Goal: Task Accomplishment & Management: Complete application form

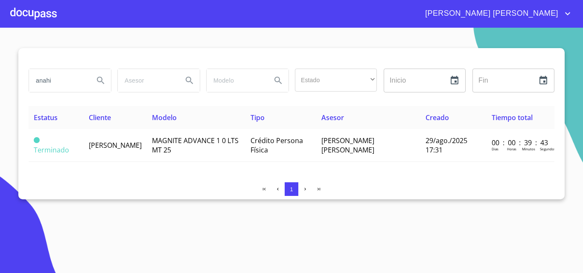
click at [38, 8] on div at bounding box center [33, 13] width 46 height 27
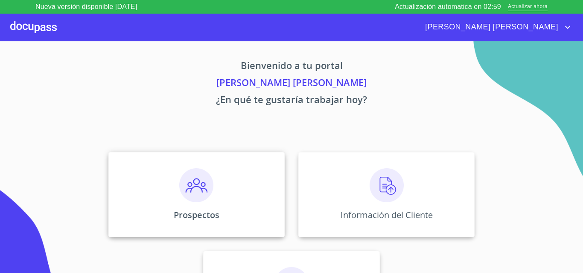
click at [218, 183] on div "Prospectos" at bounding box center [196, 194] width 176 height 85
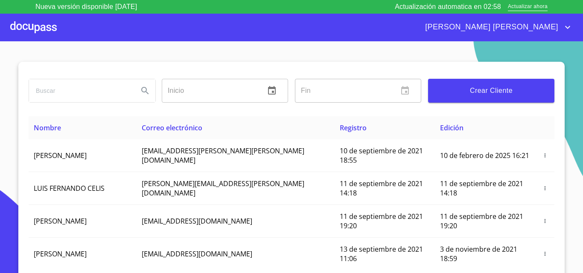
click at [464, 89] on span "Crear Cliente" at bounding box center [491, 91] width 113 height 12
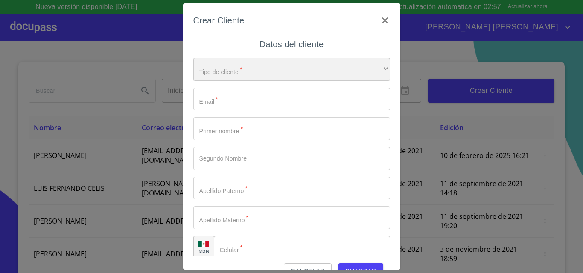
click at [263, 70] on div "​" at bounding box center [291, 69] width 197 height 23
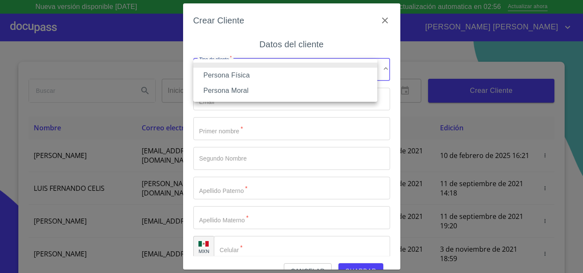
click at [242, 72] on li "Persona Física" at bounding box center [285, 75] width 184 height 15
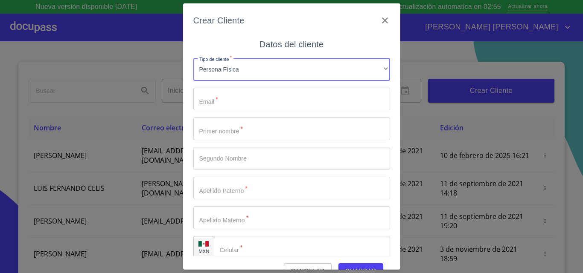
click at [235, 132] on input "Tipo de cliente   *" at bounding box center [291, 128] width 197 height 23
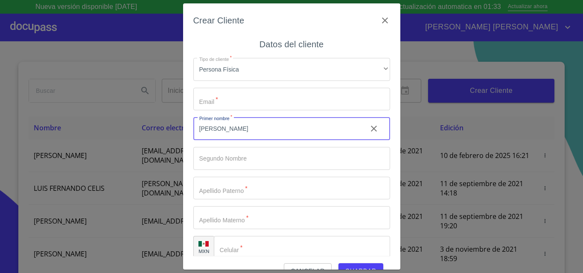
type input "[PERSON_NAME]"
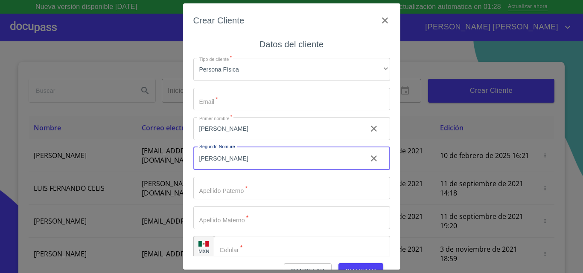
type input "[PERSON_NAME]"
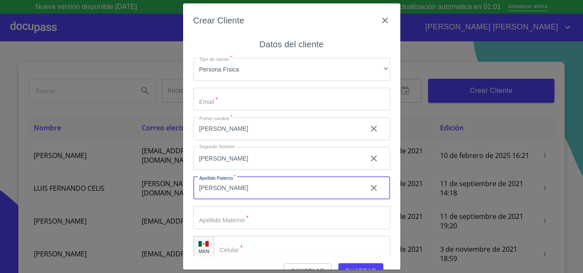
type input "[PERSON_NAME]"
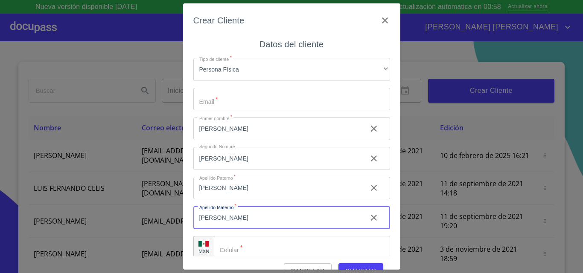
type input "[PERSON_NAME]"
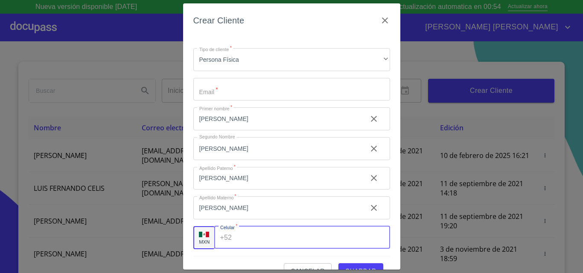
scroll to position [19, 0]
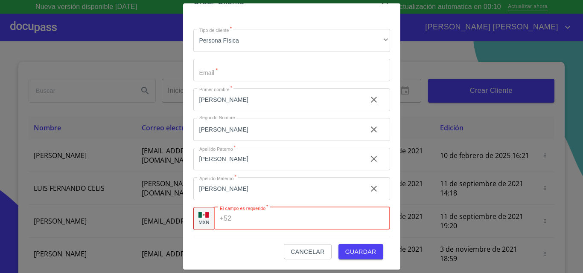
click at [228, 66] on input "Tipo de cliente   *" at bounding box center [291, 70] width 197 height 23
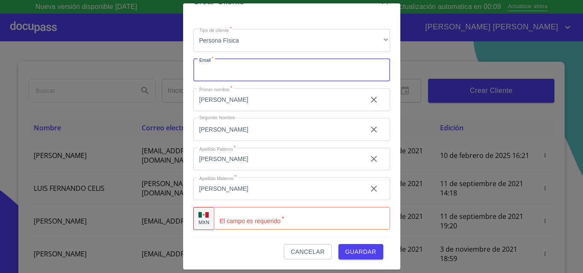
paste input "630022"
type input "6"
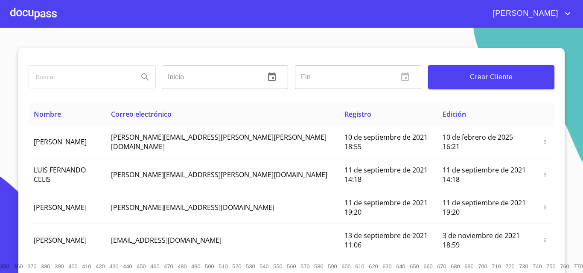
click at [448, 74] on span "Crear Cliente" at bounding box center [491, 77] width 113 height 12
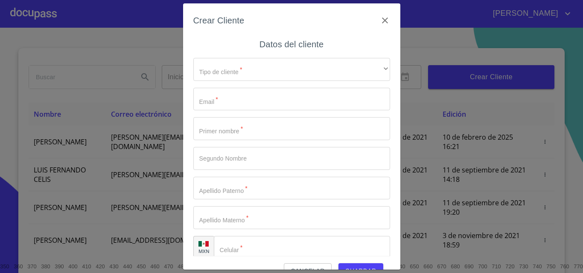
click at [252, 96] on input "Tipo de cliente   *" at bounding box center [291, 99] width 197 height 23
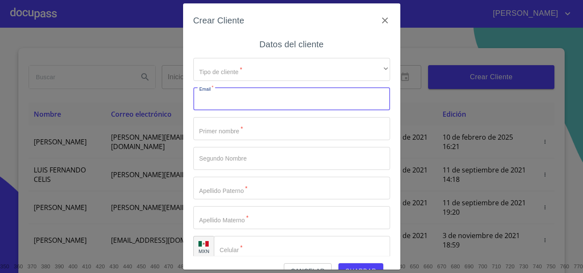
paste input "[EMAIL_ADDRESS][DOMAIN_NAME]"
type input "[EMAIL_ADDRESS][DOMAIN_NAME]"
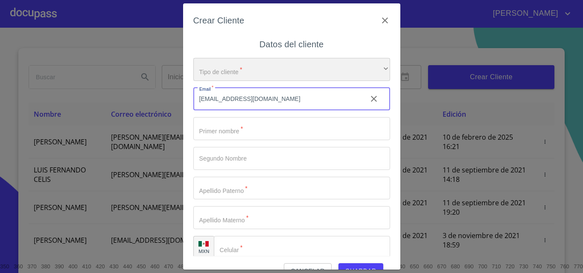
click at [250, 74] on div "​" at bounding box center [291, 69] width 197 height 23
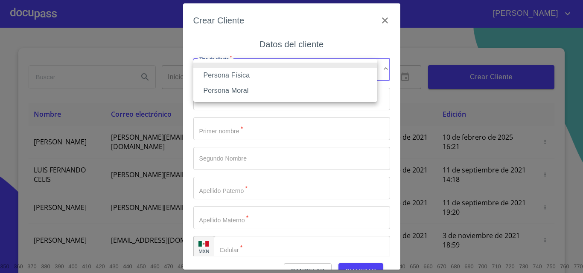
click at [253, 75] on li "Persona Física" at bounding box center [285, 75] width 184 height 15
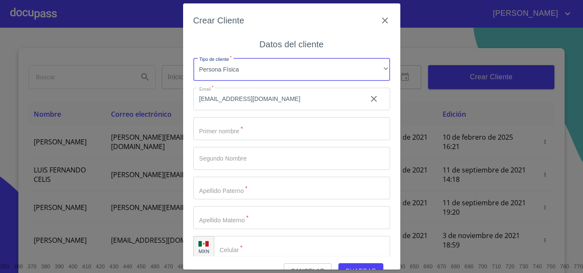
click at [245, 131] on input "Tipo de cliente   *" at bounding box center [291, 128] width 197 height 23
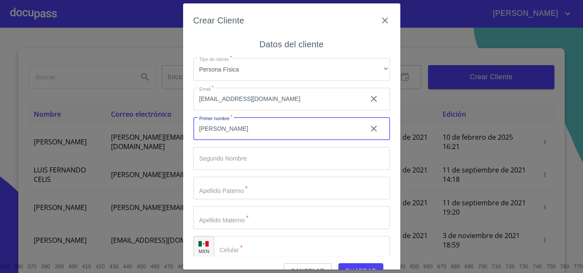
type input "[PERSON_NAME]"
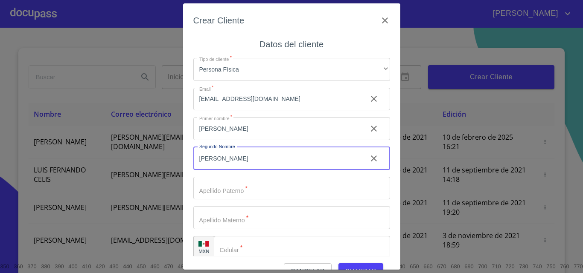
type input "[PERSON_NAME]"
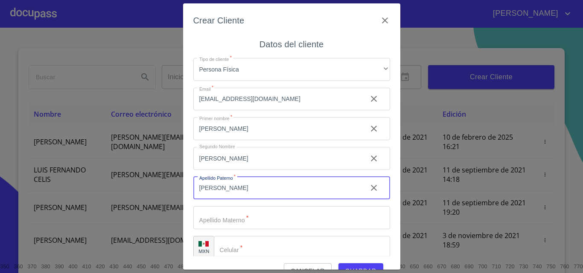
type input "[PERSON_NAME]"
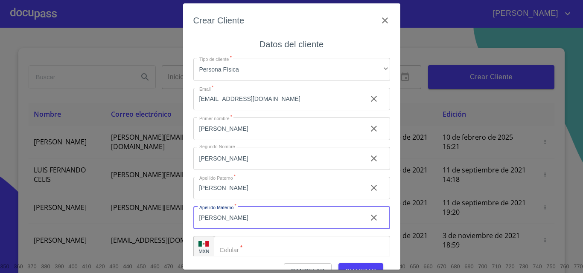
type input "[PERSON_NAME]"
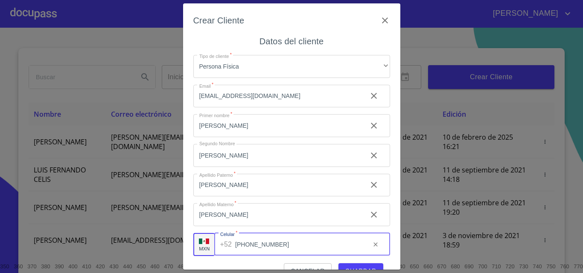
type input "[PHONE_NUMBER]"
click at [353, 266] on span "Guardar" at bounding box center [360, 271] width 31 height 11
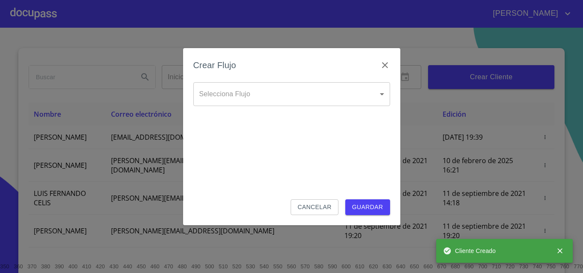
click at [278, 93] on body "[PERSON_NAME] ​ Fin ​ Crear Cliente Nombre Correo electrónico Registro Edición …" at bounding box center [291, 136] width 583 height 273
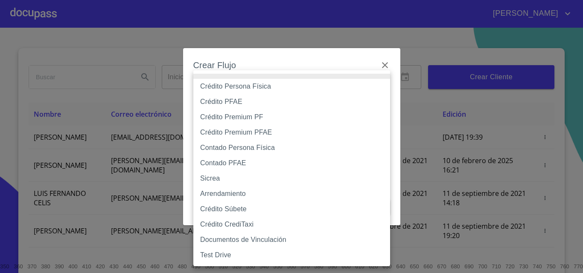
click at [266, 86] on li "Crédito Persona Física" at bounding box center [291, 86] width 197 height 15
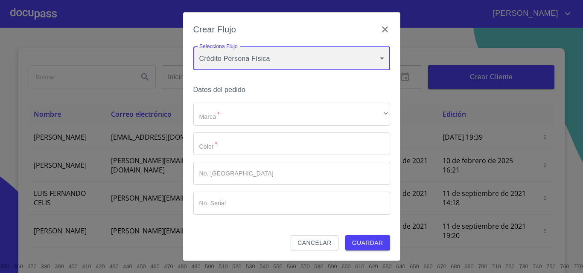
type input "6009fb3c7d1714eb8809aa97"
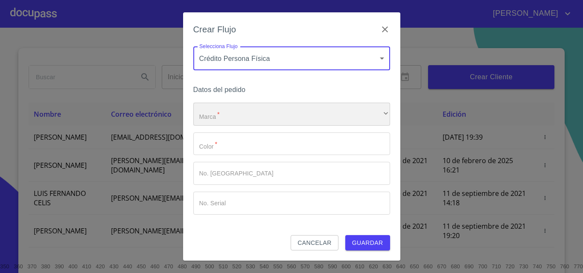
click at [252, 116] on div "​" at bounding box center [291, 114] width 197 height 23
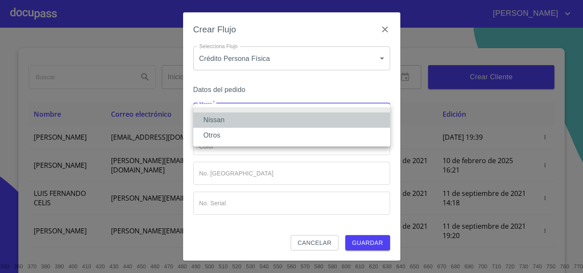
click at [230, 116] on li "Nissan" at bounding box center [291, 120] width 197 height 15
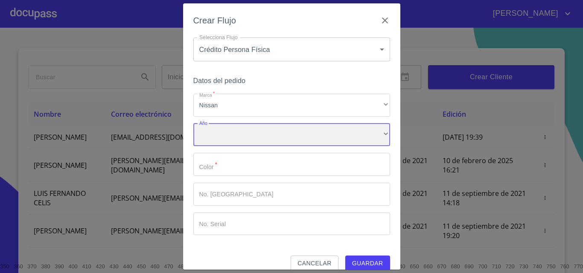
click at [229, 139] on div "​" at bounding box center [291, 135] width 197 height 23
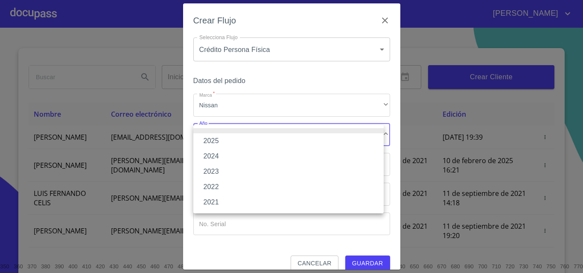
click at [217, 140] on li "2025" at bounding box center [288, 140] width 190 height 15
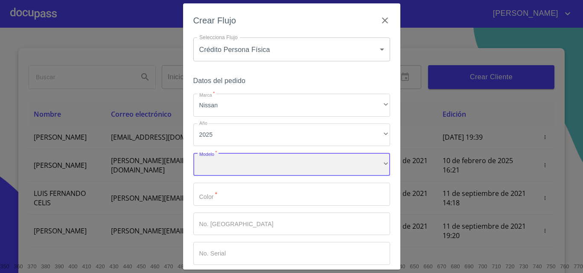
click at [225, 160] on div "​" at bounding box center [291, 164] width 197 height 23
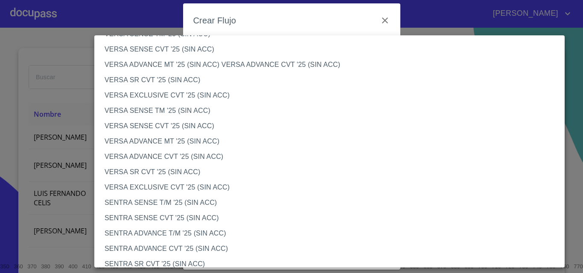
scroll to position [341, 0]
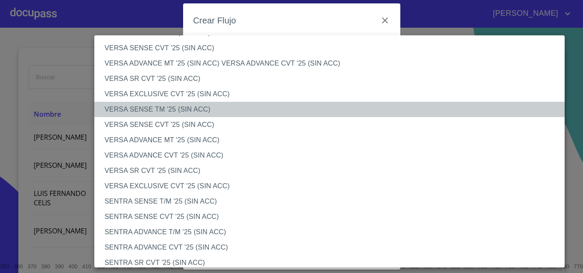
click at [175, 110] on li "VERSA SENSE TM '25 (SIN ACC)" at bounding box center [332, 109] width 476 height 15
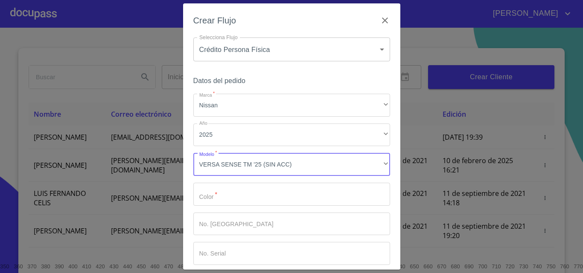
click at [248, 195] on input "Marca   *" at bounding box center [291, 194] width 197 height 23
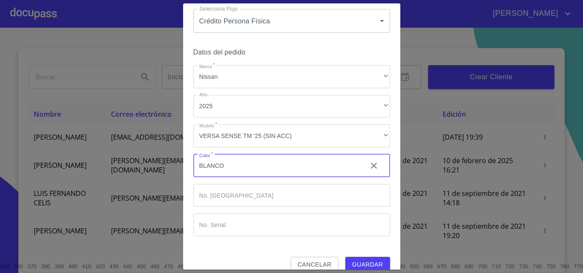
scroll to position [41, 0]
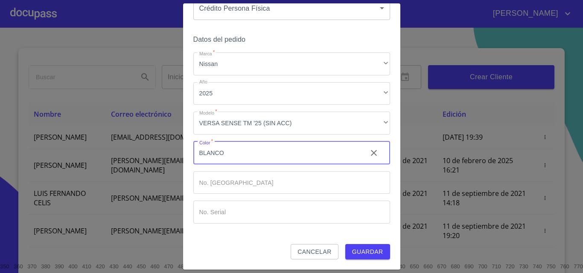
type input "BLANCO"
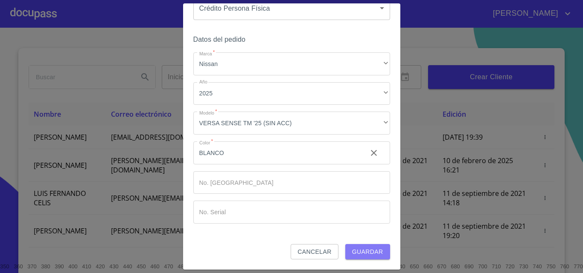
click at [358, 249] on span "Guardar" at bounding box center [367, 252] width 31 height 11
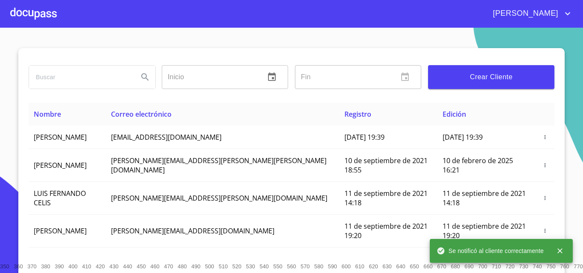
click at [39, 11] on div at bounding box center [33, 13] width 46 height 27
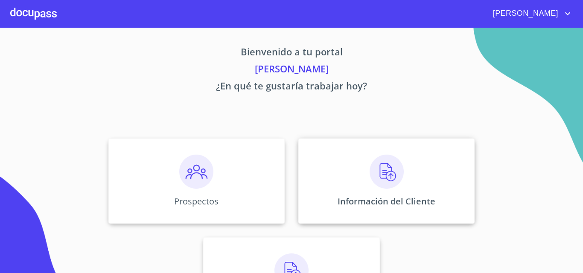
click at [374, 169] on img at bounding box center [386, 172] width 34 height 34
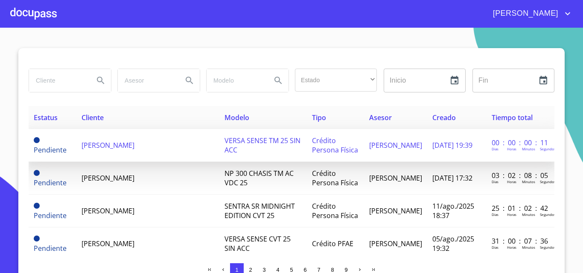
click at [134, 147] on span "[PERSON_NAME]" at bounding box center [107, 145] width 53 height 9
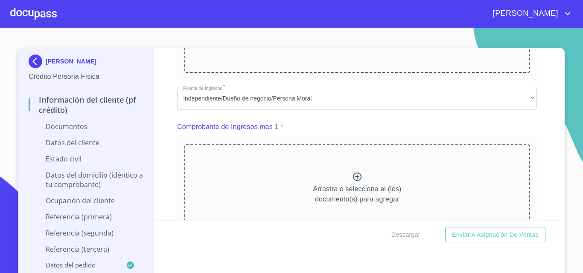
scroll to position [341, 0]
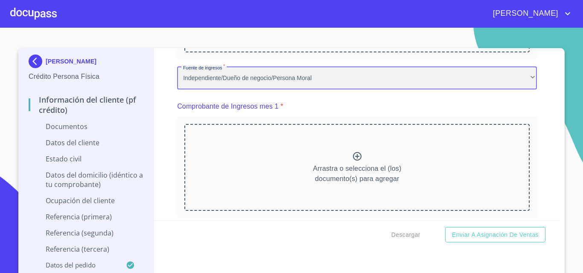
click at [286, 78] on div "Independiente/Dueño de negocio/Persona Moral" at bounding box center [357, 78] width 360 height 23
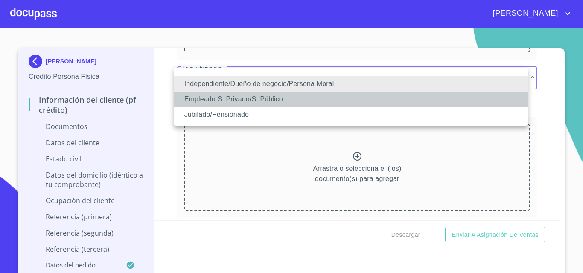
click at [259, 98] on li "Empleado S. Privado/S. Público" at bounding box center [350, 99] width 353 height 15
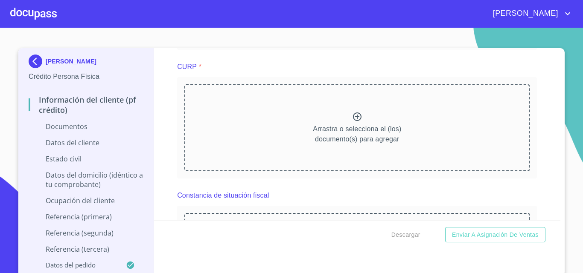
scroll to position [810, 0]
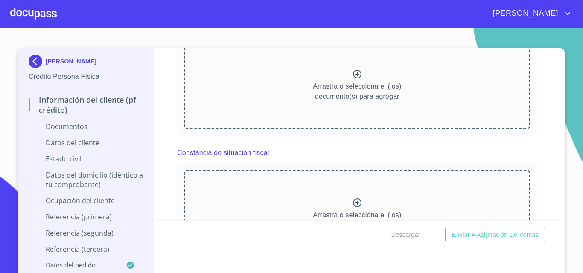
click at [352, 74] on icon at bounding box center [357, 74] width 10 height 10
click at [352, 77] on icon at bounding box center [357, 74] width 10 height 10
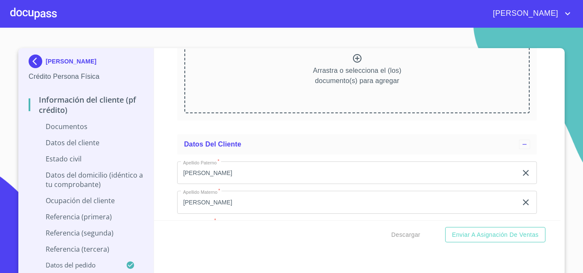
scroll to position [1109, 0]
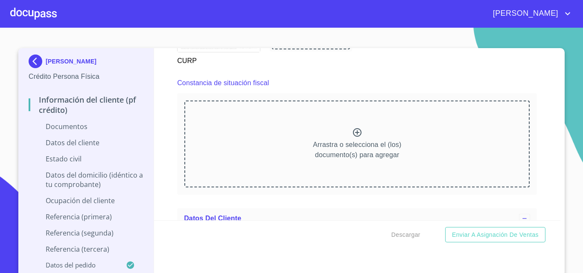
click at [353, 133] on icon at bounding box center [357, 132] width 9 height 9
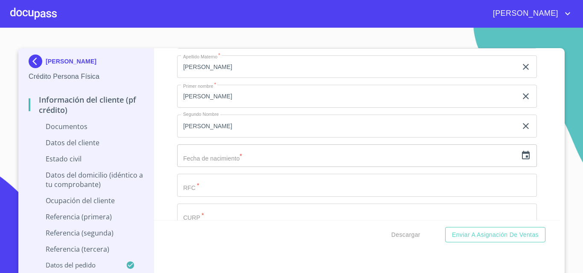
scroll to position [1578, 0]
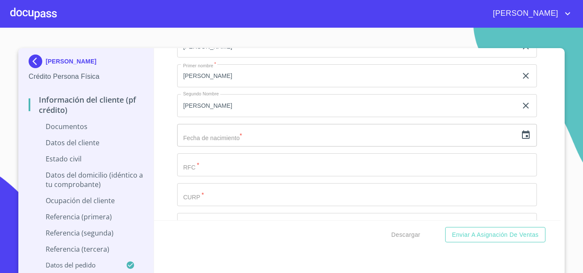
click at [520, 131] on icon "button" at bounding box center [525, 135] width 10 height 10
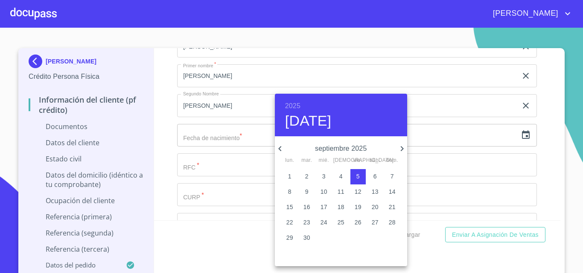
click at [293, 107] on h6 "2025" at bounding box center [292, 106] width 15 height 12
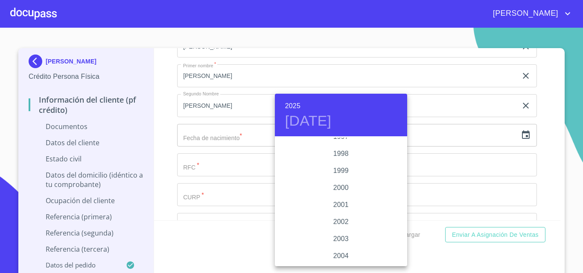
scroll to position [1234, 0]
click at [345, 174] on div "1999" at bounding box center [341, 174] width 132 height 17
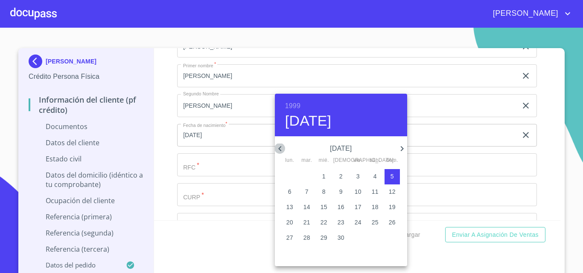
click at [281, 152] on icon "button" at bounding box center [280, 149] width 10 height 10
click at [339, 239] on p "26" at bounding box center [340, 238] width 7 height 9
type input "26 de ago. de 1999"
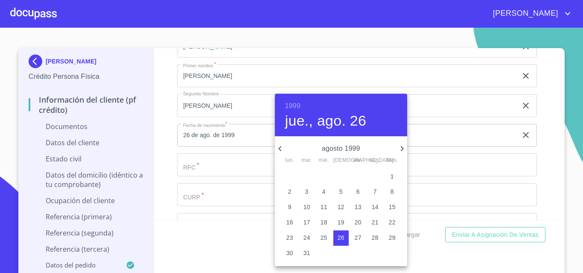
click at [209, 166] on div at bounding box center [291, 136] width 583 height 273
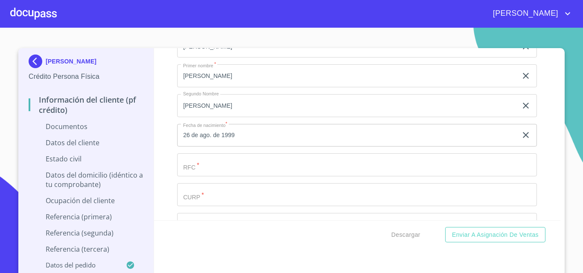
click at [209, 166] on input "Documento de identificación.   *" at bounding box center [357, 165] width 360 height 23
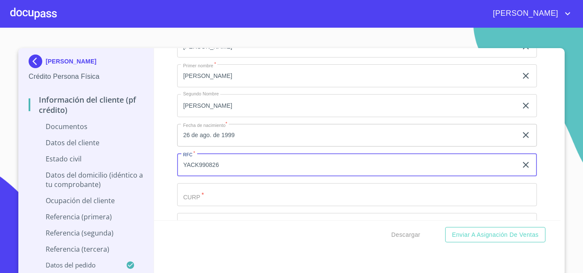
click at [225, 166] on input "YACK990826" at bounding box center [347, 165] width 340 height 23
type input "YACK9908267W3"
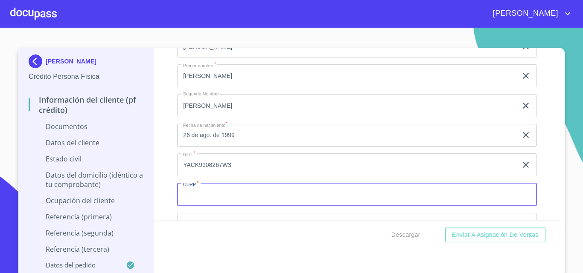
click at [213, 195] on input "Documento de identificación.   *" at bounding box center [357, 194] width 360 height 23
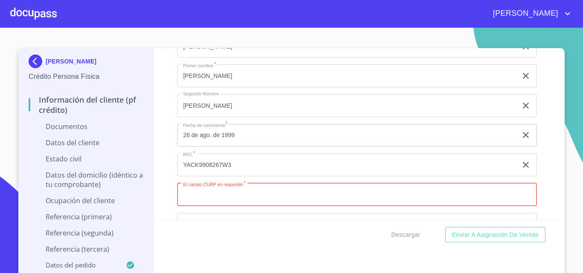
click at [232, 201] on input "Documento de identificación.   *" at bounding box center [357, 194] width 360 height 23
paste input "YACK990826MJCXRR06"
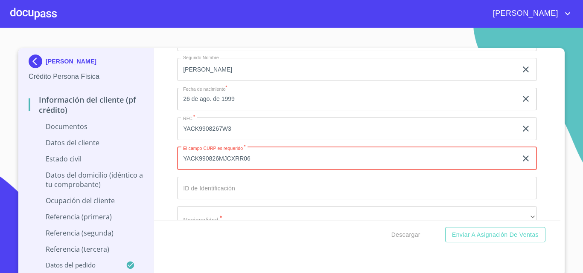
scroll to position [1663, 0]
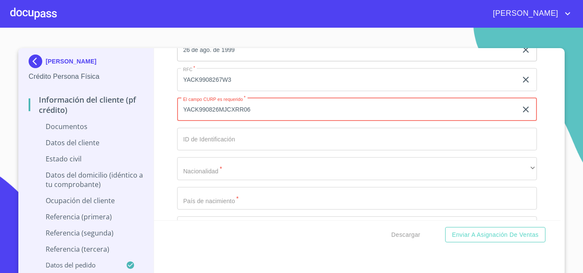
type input "YACK990826MJCXRR06"
click at [200, 140] on input "Documento de identificación.   *" at bounding box center [357, 139] width 360 height 23
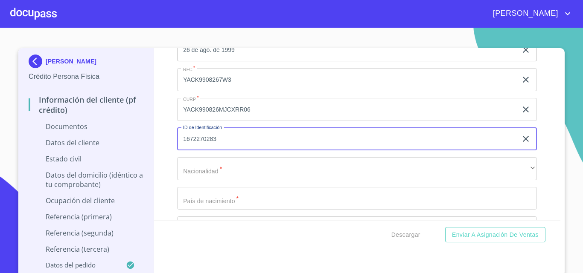
type input "1672270283"
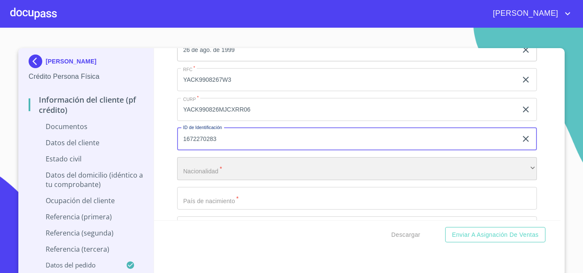
click at [202, 176] on div "​" at bounding box center [357, 168] width 360 height 23
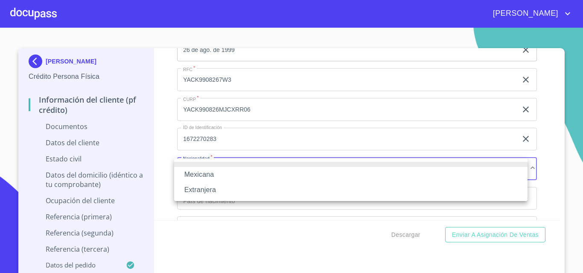
click at [221, 167] on li "Mexicana" at bounding box center [350, 174] width 353 height 15
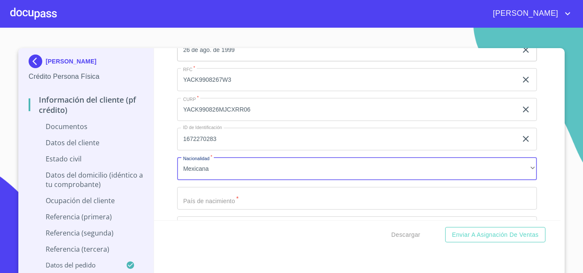
click at [201, 198] on input "Documento de identificación.   *" at bounding box center [357, 198] width 360 height 23
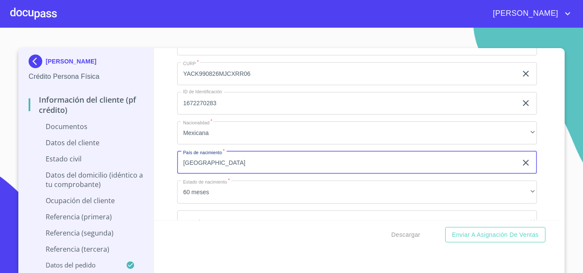
scroll to position [1748, 0]
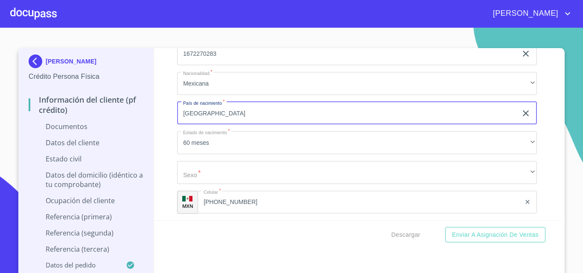
type input "[GEOGRAPHIC_DATA]"
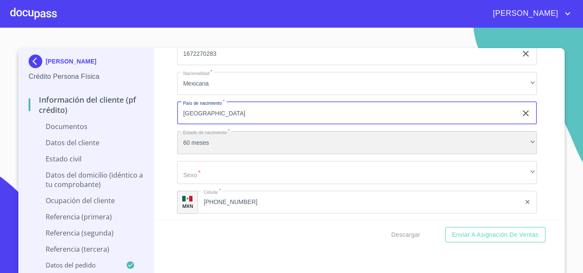
click at [199, 144] on div "60 meses" at bounding box center [357, 142] width 360 height 23
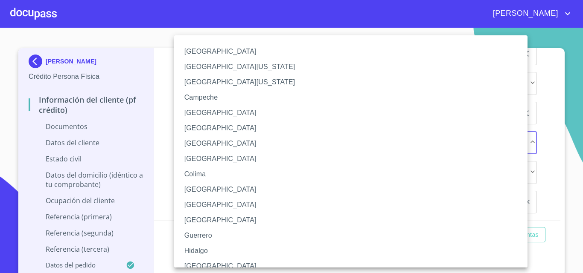
click at [198, 263] on li "[GEOGRAPHIC_DATA]" at bounding box center [354, 266] width 360 height 15
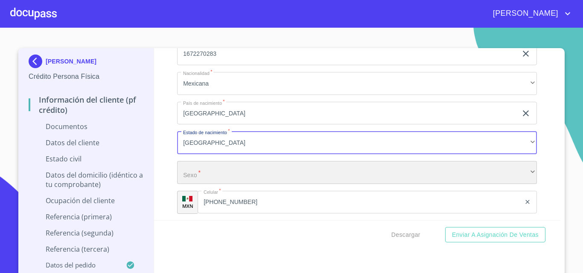
click at [203, 180] on div "​" at bounding box center [357, 172] width 360 height 23
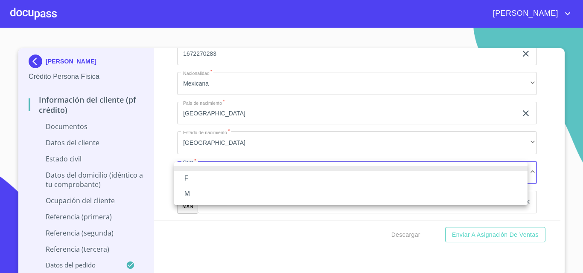
click at [193, 179] on li "F" at bounding box center [350, 178] width 353 height 15
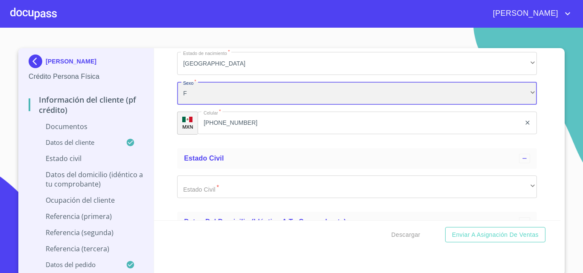
scroll to position [1834, 0]
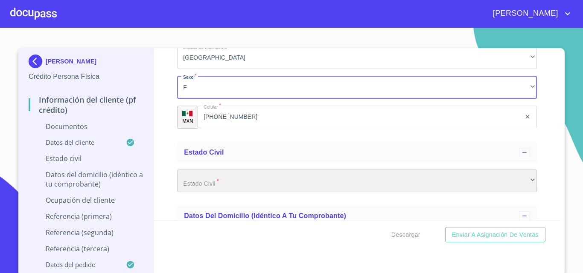
click at [217, 184] on div "​" at bounding box center [357, 181] width 360 height 23
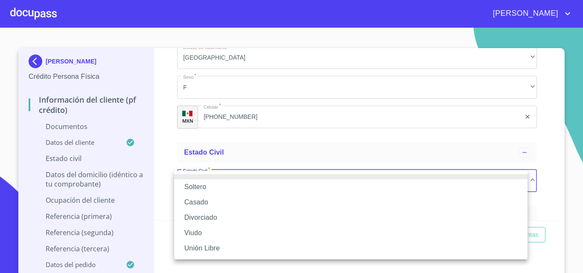
click at [202, 187] on li "Soltero" at bounding box center [350, 187] width 353 height 15
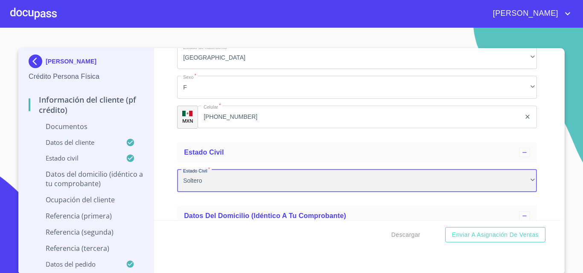
click at [209, 183] on div "Soltero" at bounding box center [357, 181] width 360 height 23
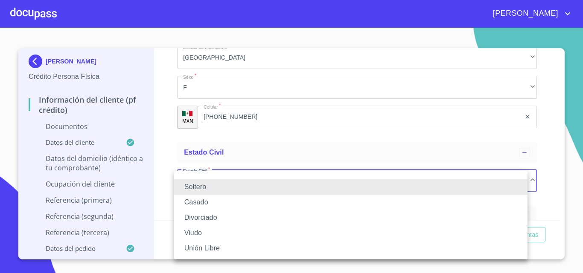
click at [208, 201] on li "Casado" at bounding box center [350, 202] width 353 height 15
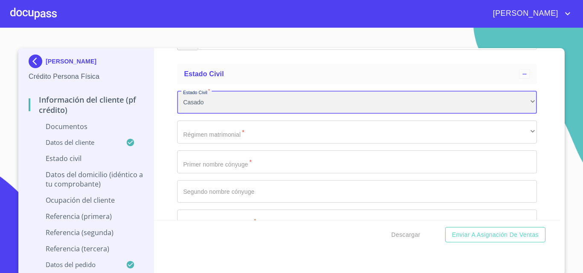
scroll to position [1919, 0]
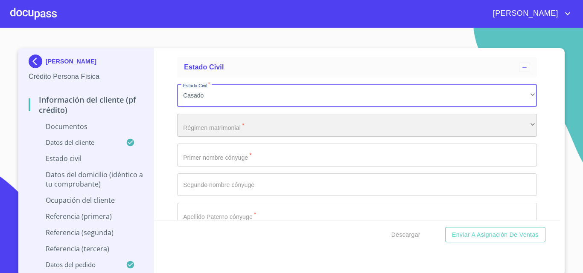
click at [208, 116] on div "​" at bounding box center [357, 125] width 360 height 23
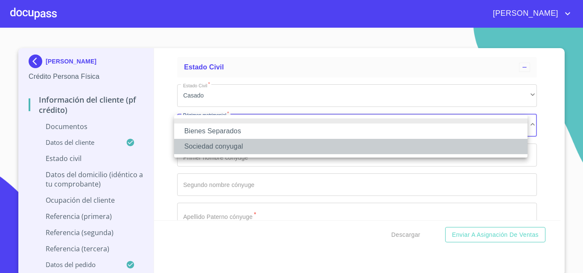
click at [217, 146] on li "Sociedad conyugal" at bounding box center [350, 146] width 353 height 15
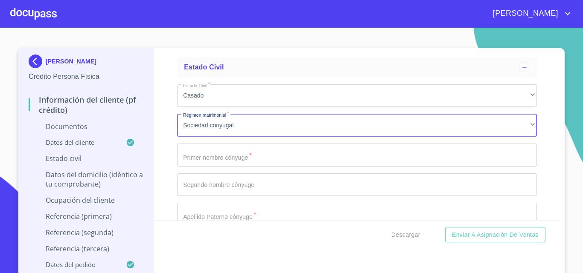
click at [209, 154] on input "Documento de identificación.   *" at bounding box center [357, 155] width 360 height 23
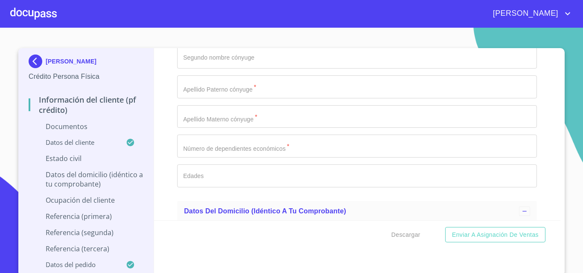
scroll to position [2047, 0]
type input "OSCAR"
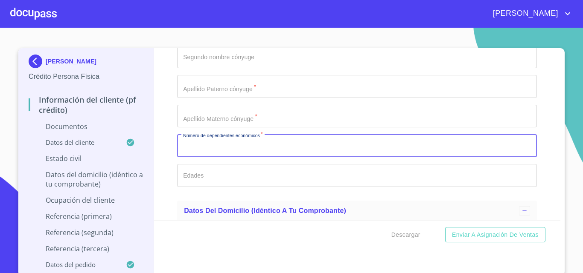
click at [209, 151] on input "Documento de identificación.   *" at bounding box center [357, 145] width 360 height 23
type input "1"
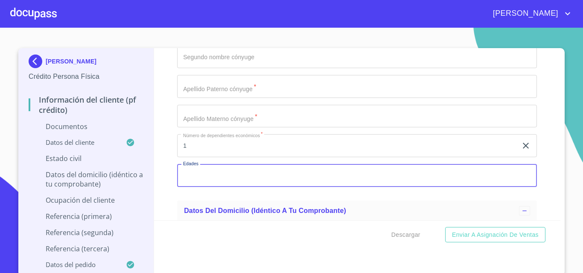
click at [202, 183] on input "Documento de identificación.   *" at bounding box center [357, 175] width 360 height 23
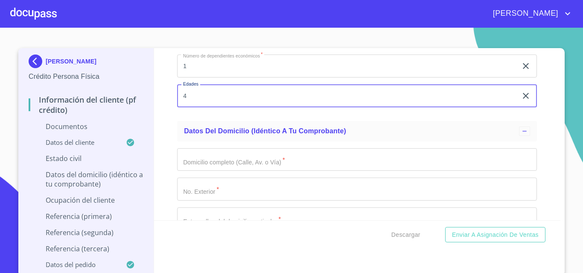
scroll to position [2132, 0]
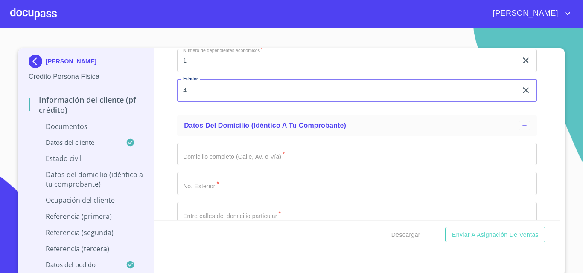
type input "4"
click at [207, 159] on input "Documento de identificación.   *" at bounding box center [357, 154] width 360 height 23
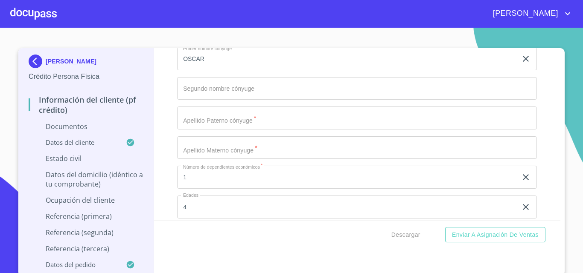
scroll to position [1962, 0]
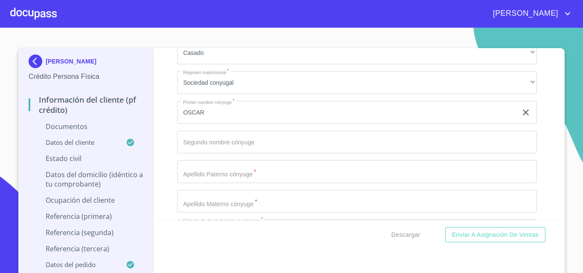
click at [212, 174] on input "Documento de identificación.   *" at bounding box center [357, 171] width 360 height 23
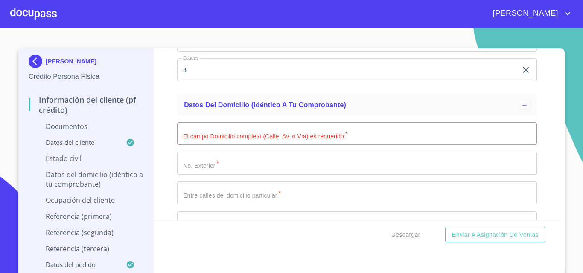
scroll to position [2175, 0]
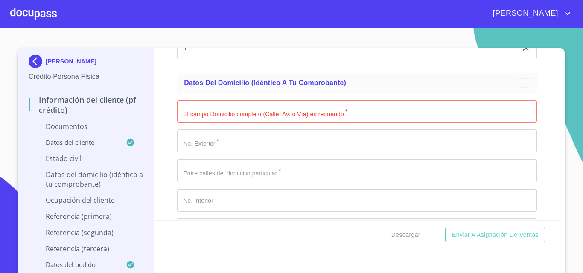
type input "[PERSON_NAME]"
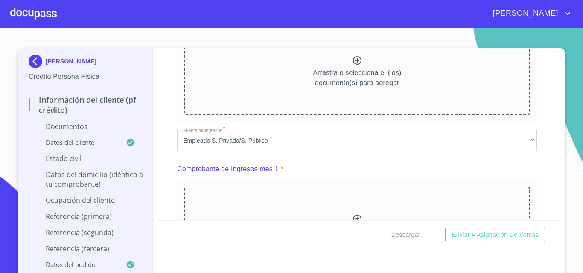
scroll to position [256, 0]
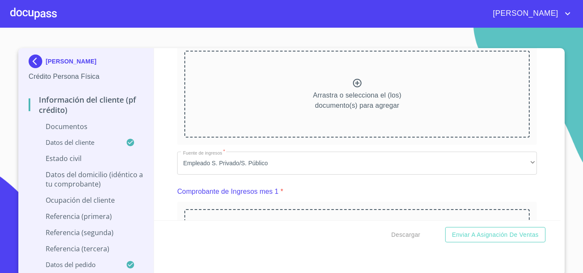
click at [352, 89] on div at bounding box center [357, 84] width 10 height 12
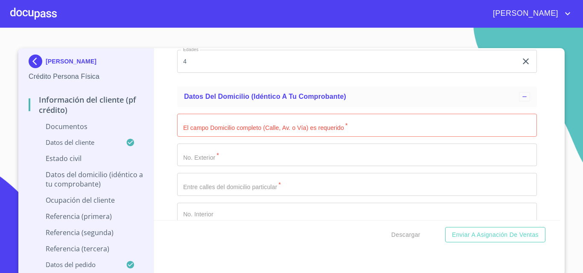
scroll to position [2401, 0]
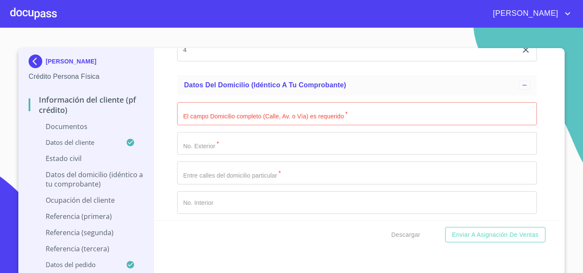
click at [232, 125] on input "Documento de identificación.   *" at bounding box center [357, 113] width 360 height 23
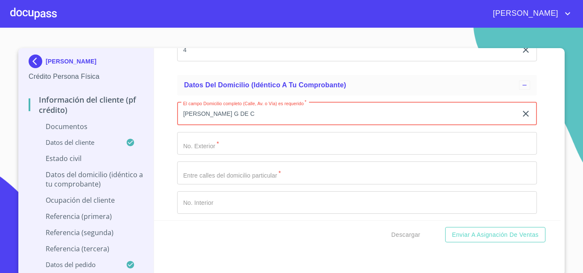
type input "[PERSON_NAME] G DE C"
click at [231, 155] on input "Documento de identificación.   *" at bounding box center [357, 143] width 360 height 23
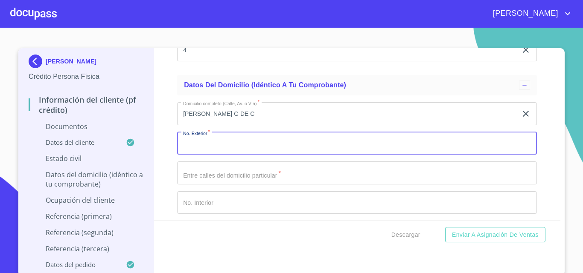
click at [225, 155] on input "Documento de identificación.   *" at bounding box center [357, 143] width 360 height 23
type input "5755"
click at [220, 185] on input "Documento de identificación.   *" at bounding box center [357, 173] width 360 height 23
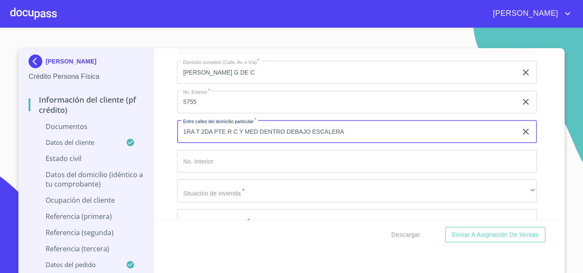
scroll to position [2486, 0]
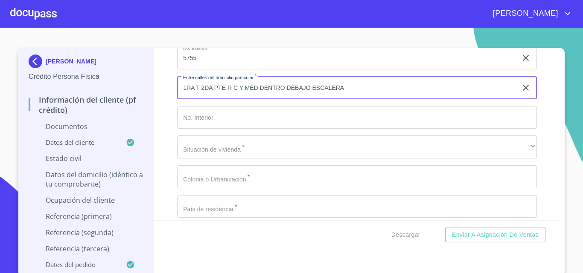
type input "1RA T 2DA PTE R C Y MED DENTRO DEBAJO ESCALERA"
click at [220, 129] on input "Documento de identificación.   *" at bounding box center [357, 117] width 360 height 23
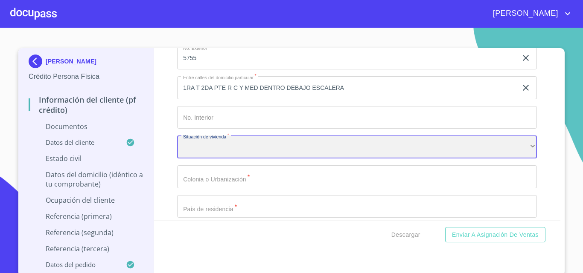
click at [209, 159] on div "​" at bounding box center [357, 147] width 360 height 23
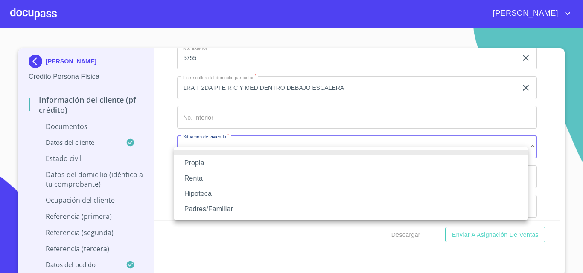
click at [203, 178] on li "Renta" at bounding box center [350, 178] width 353 height 15
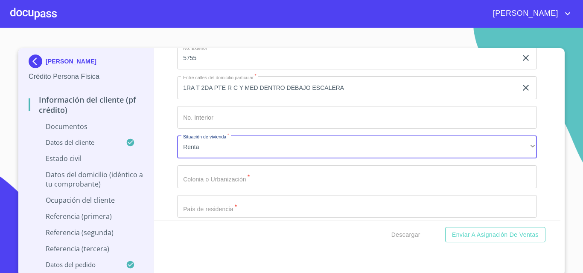
click at [218, 187] on input "Documento de identificación.   *" at bounding box center [357, 176] width 360 height 23
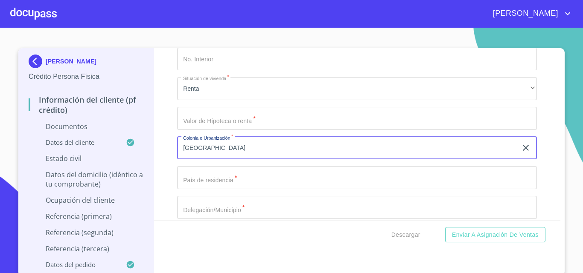
scroll to position [2572, 0]
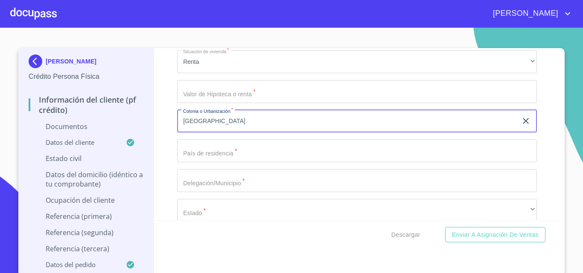
type input "[GEOGRAPHIC_DATA]"
click at [205, 162] on input "Documento de identificación.   *" at bounding box center [357, 150] width 360 height 23
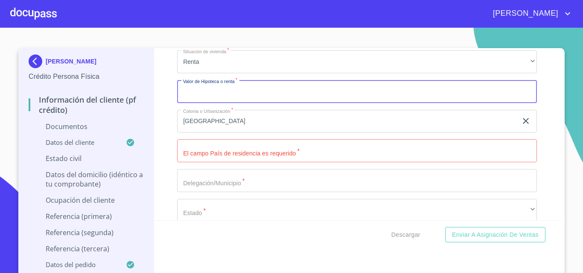
click at [206, 103] on input "Documento de identificación.   *" at bounding box center [357, 91] width 360 height 23
click at [250, 162] on input "Documento de identificación.   *" at bounding box center [357, 150] width 360 height 23
click at [212, 103] on input "$6,000" at bounding box center [347, 91] width 340 height 23
type input "$6"
type input "$5,000"
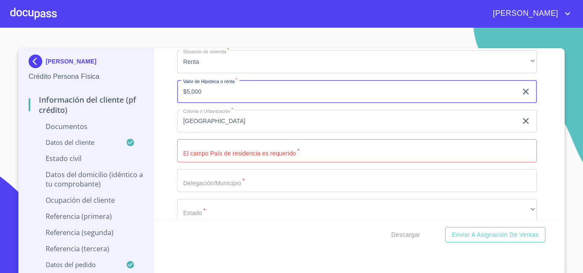
click at [241, 162] on input "Documento de identificación.   *" at bounding box center [357, 150] width 360 height 23
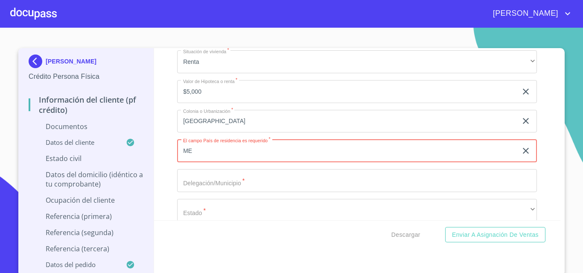
type input "M"
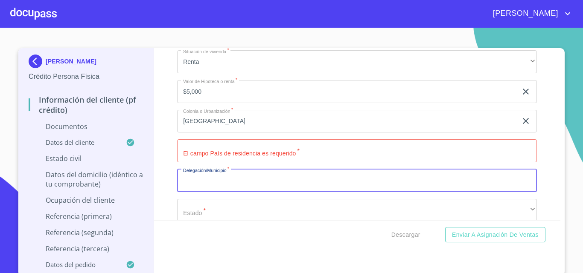
click at [245, 191] on input "Documento de identificación.   *" at bounding box center [357, 180] width 360 height 23
click at [237, 162] on input "Documento de identificación.   *" at bounding box center [357, 150] width 360 height 23
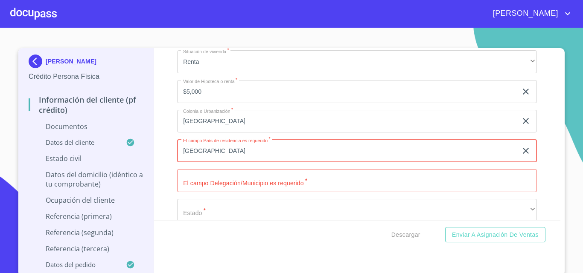
type input "[GEOGRAPHIC_DATA]"
click at [244, 189] on input "Documento de identificación.   *" at bounding box center [357, 180] width 360 height 23
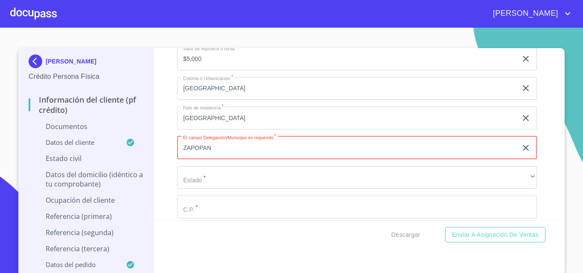
scroll to position [2657, 0]
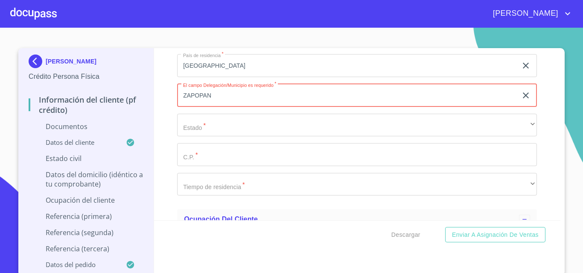
type input "ZAPOPAN"
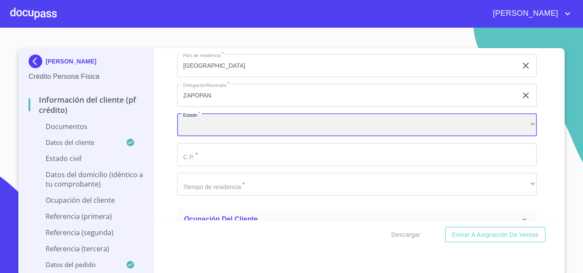
click at [208, 131] on div "​" at bounding box center [357, 125] width 360 height 23
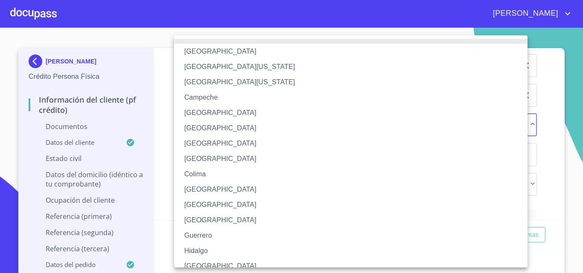
click at [201, 262] on li "[GEOGRAPHIC_DATA]" at bounding box center [354, 266] width 360 height 15
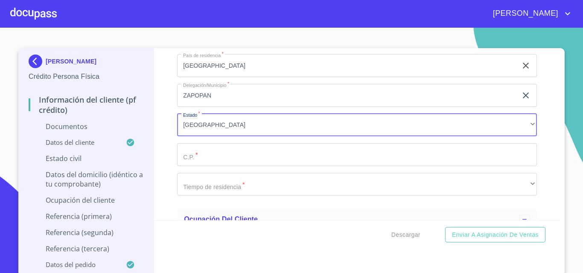
click at [215, 166] on input "Documento de identificación.   *" at bounding box center [357, 154] width 360 height 23
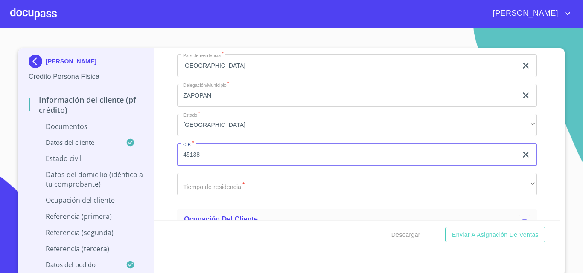
type input "45138"
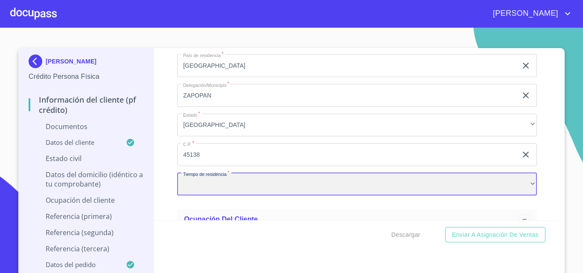
click at [233, 191] on div "​" at bounding box center [357, 184] width 360 height 23
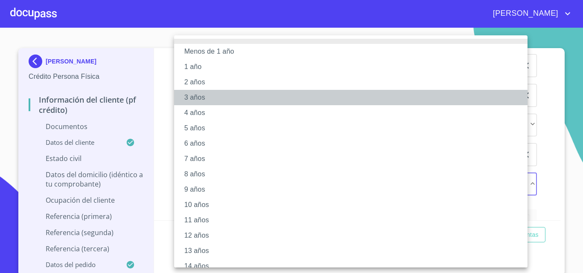
click at [193, 98] on li "3 años" at bounding box center [354, 97] width 360 height 15
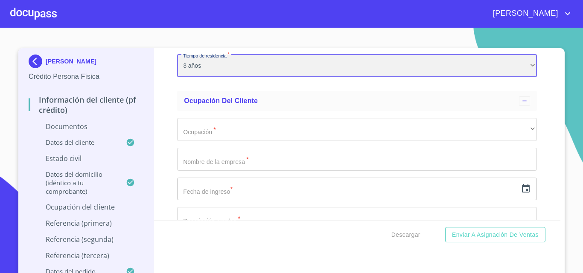
scroll to position [2785, 0]
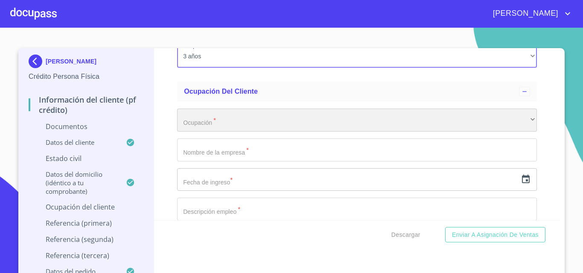
click at [203, 127] on div "​" at bounding box center [357, 120] width 360 height 23
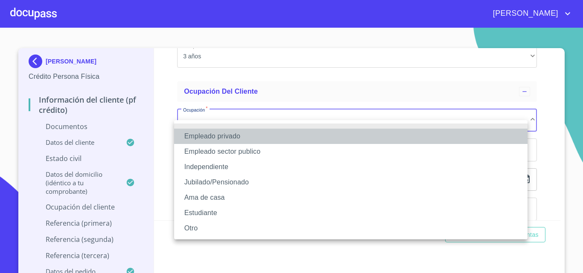
click at [236, 136] on li "Empleado privado" at bounding box center [350, 136] width 353 height 15
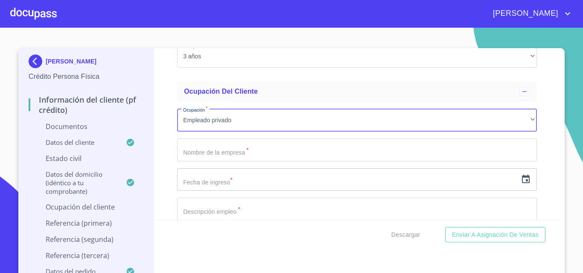
click at [217, 162] on input "Documento de identificación.   *" at bounding box center [357, 150] width 360 height 23
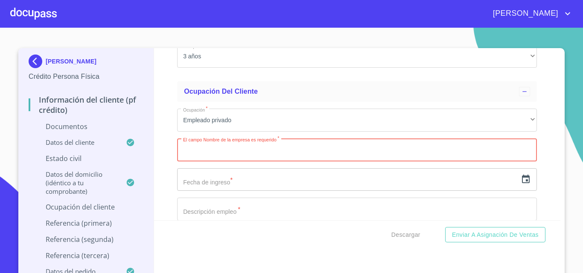
click at [206, 162] on input "Documento de identificación.   *" at bounding box center [357, 150] width 360 height 23
type input "MANO AMIGA"
click at [235, 191] on input "text" at bounding box center [347, 179] width 340 height 23
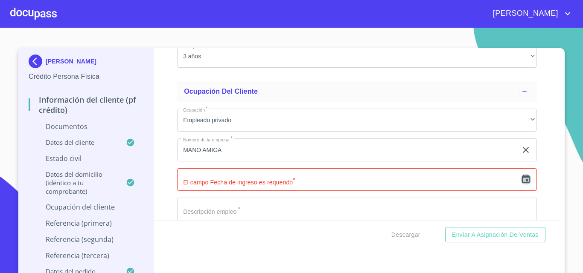
click at [522, 183] on icon "button" at bounding box center [526, 179] width 8 height 9
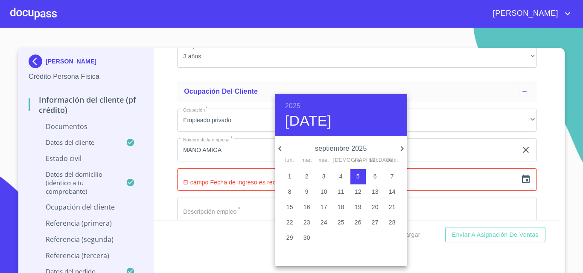
click at [291, 101] on h6 "2025" at bounding box center [292, 106] width 15 height 12
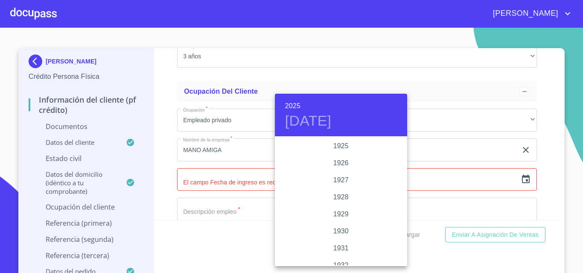
scroll to position [1655, 0]
click at [341, 177] on div "2024" at bounding box center [341, 180] width 132 height 17
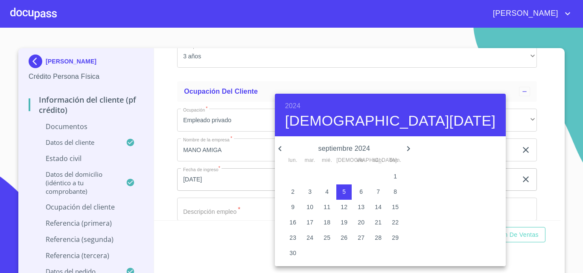
click at [281, 147] on icon "button" at bounding box center [279, 148] width 3 height 5
click at [283, 147] on icon "button" at bounding box center [280, 149] width 10 height 10
click at [393, 174] on p "5" at bounding box center [394, 176] width 3 height 9
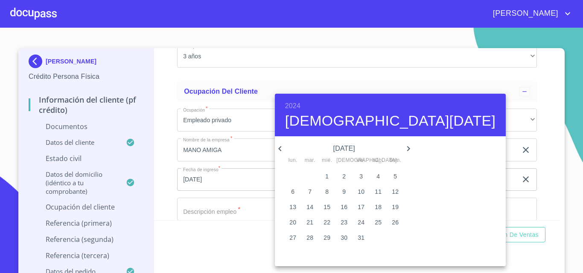
type input "5 de may. de 2024"
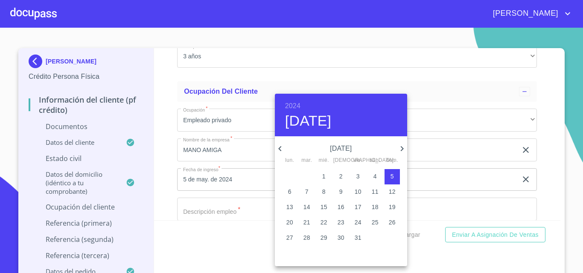
click at [162, 183] on div at bounding box center [291, 136] width 583 height 273
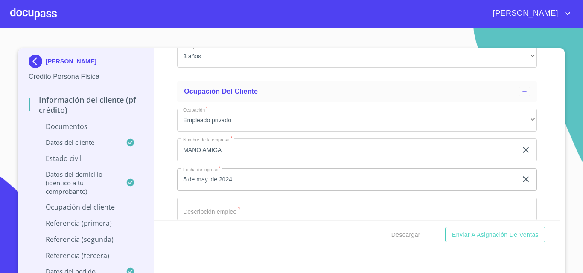
scroll to position [2870, 0]
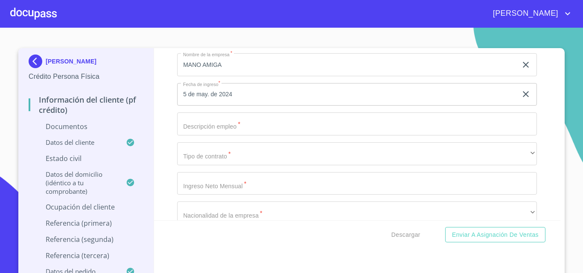
click at [231, 136] on input "Documento de identificación.   *" at bounding box center [357, 124] width 360 height 23
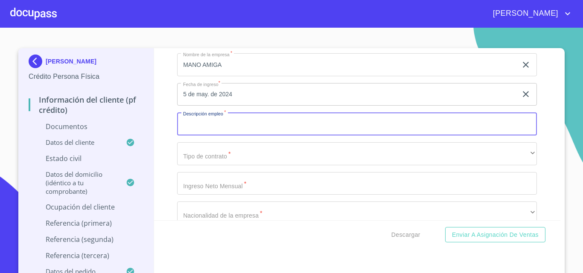
click at [231, 136] on input "Documento de identificación.   *" at bounding box center [357, 124] width 360 height 23
type input "MAESTRA"
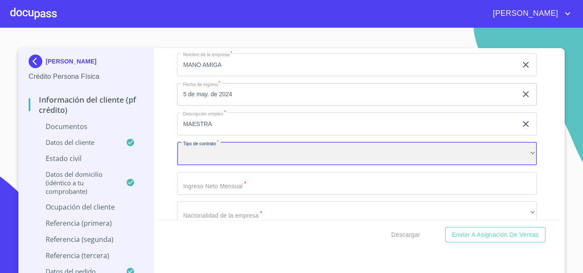
click at [237, 162] on div "​" at bounding box center [357, 153] width 360 height 23
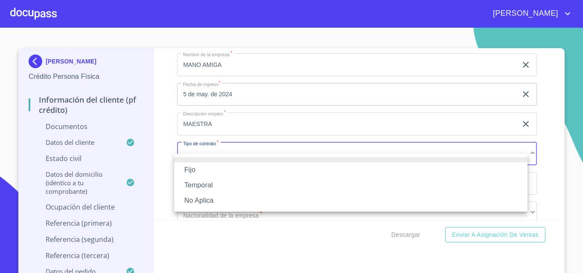
click at [199, 168] on li "Fijo" at bounding box center [350, 169] width 353 height 15
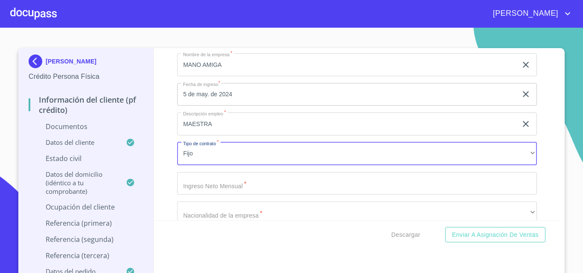
click at [232, 195] on input "Documento de identificación.   *" at bounding box center [357, 183] width 360 height 23
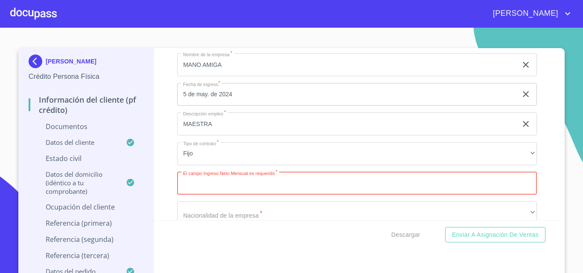
click at [225, 195] on input "Documento de identificación.   *" at bounding box center [357, 183] width 360 height 23
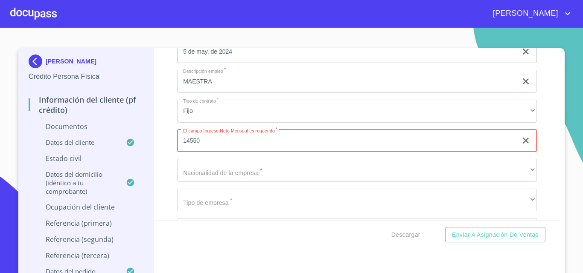
scroll to position [2955, 0]
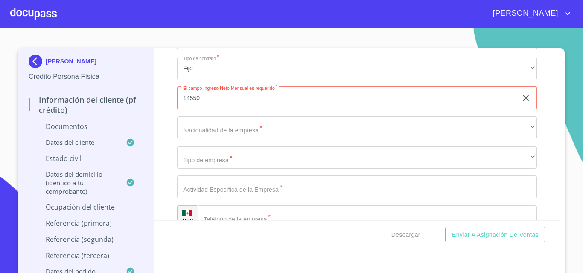
type input "14550"
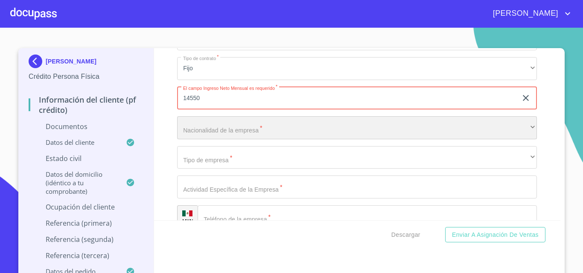
click at [213, 139] on div "​" at bounding box center [357, 127] width 360 height 23
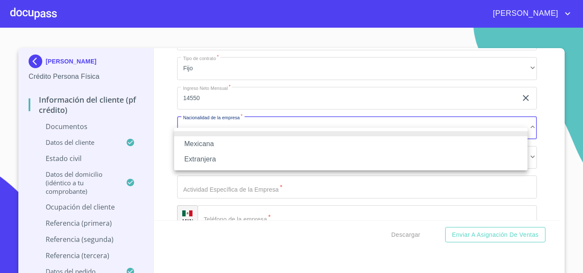
click at [205, 142] on li "Mexicana" at bounding box center [350, 143] width 353 height 15
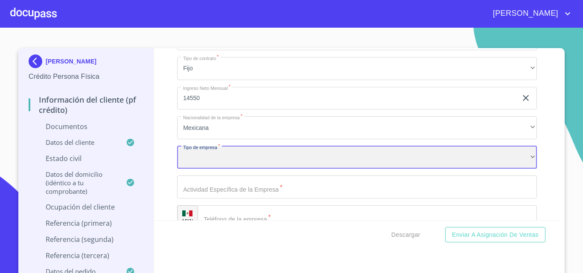
click at [218, 169] on div "​" at bounding box center [357, 157] width 360 height 23
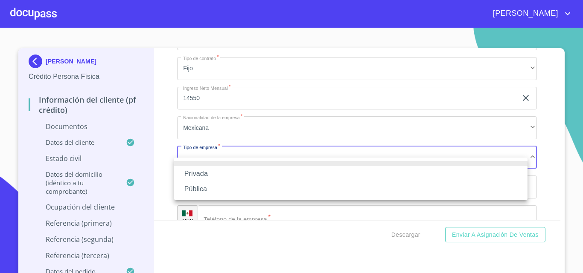
click at [208, 171] on li "Privada" at bounding box center [350, 173] width 353 height 15
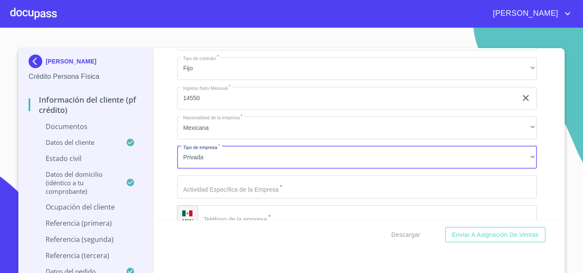
click at [243, 199] on input "Documento de identificación.   *" at bounding box center [357, 187] width 360 height 23
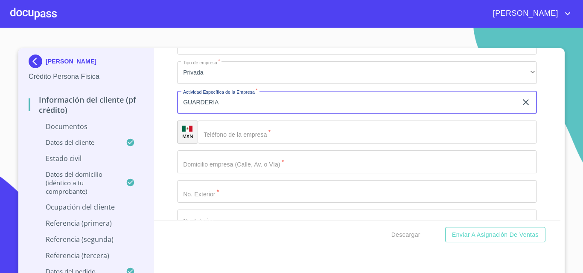
scroll to position [3041, 0]
type input "GUARDERIA"
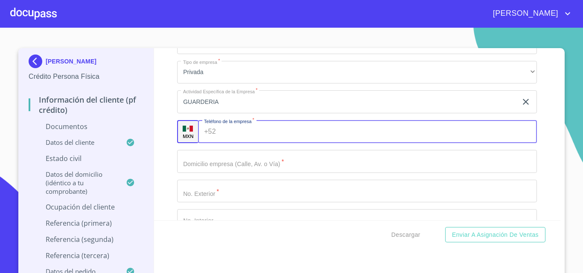
click at [224, 143] on input "Documento de identificación.   *" at bounding box center [378, 131] width 318 height 23
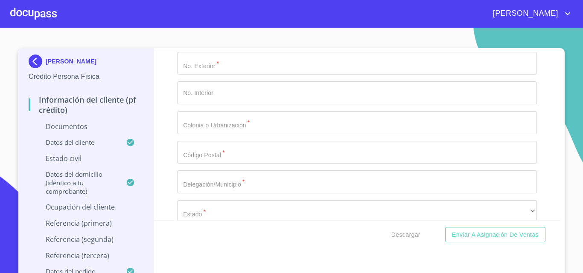
scroll to position [3083, 0]
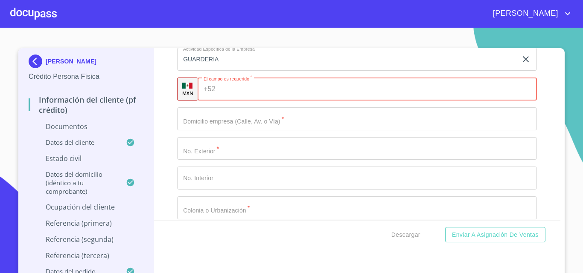
click at [200, 130] on input "Documento de identificación.   *" at bounding box center [357, 118] width 360 height 23
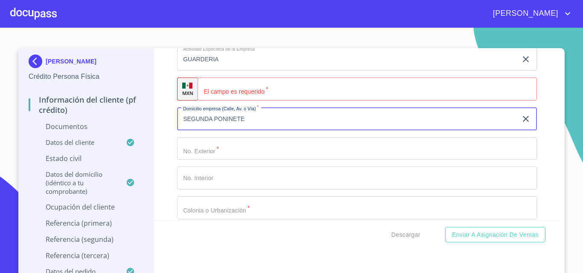
click at [232, 129] on input "SEGUNDA PONINETE" at bounding box center [347, 118] width 340 height 23
type input "SEGUNDA PONIENTE"
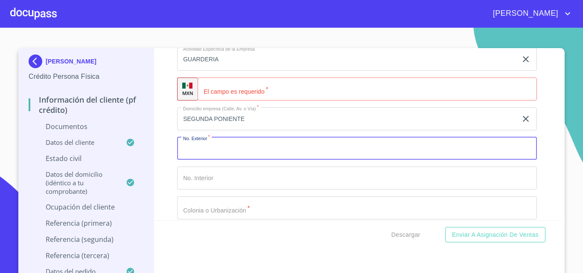
click at [191, 160] on input "Documento de identificación.   *" at bounding box center [357, 148] width 360 height 23
type input "275"
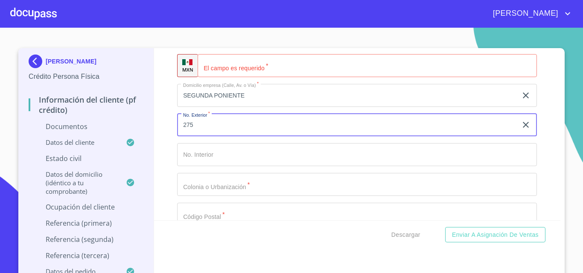
scroll to position [3126, 0]
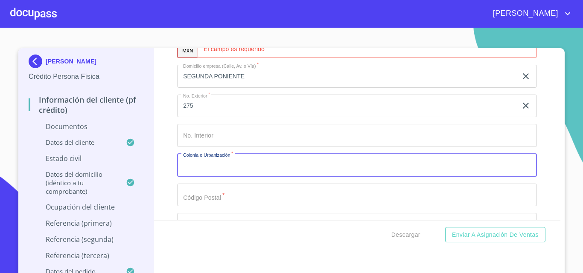
click at [221, 176] on input "Documento de identificación.   *" at bounding box center [357, 165] width 360 height 23
type input "JARDINES DE [GEOGRAPHIC_DATA]"
click at [215, 207] on input "Documento de identificación.   *" at bounding box center [357, 195] width 360 height 23
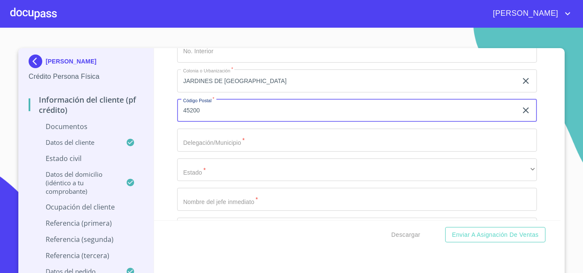
scroll to position [3211, 0]
type input "45200"
click at [211, 151] on input "Documento de identificación.   *" at bounding box center [357, 139] width 360 height 23
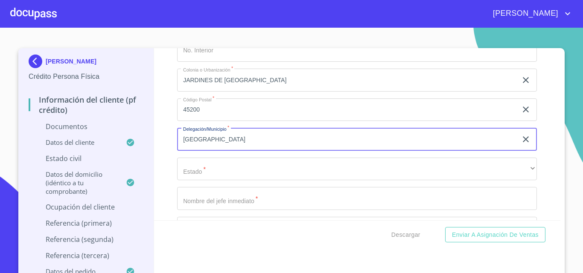
type input "[GEOGRAPHIC_DATA]"
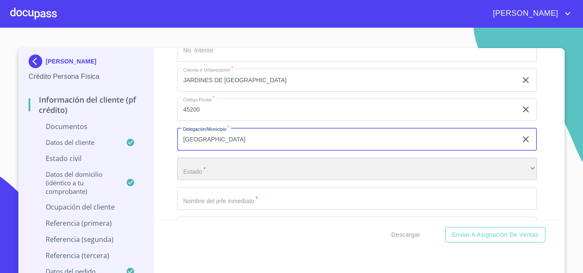
click at [206, 174] on div "​" at bounding box center [357, 169] width 360 height 23
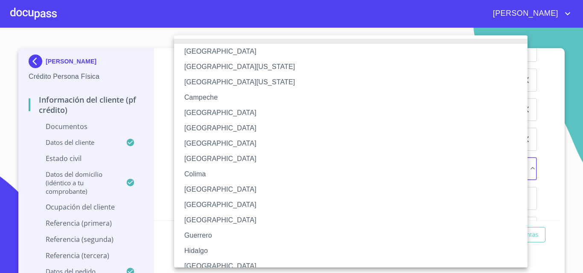
click at [200, 265] on li "[GEOGRAPHIC_DATA]" at bounding box center [354, 266] width 360 height 15
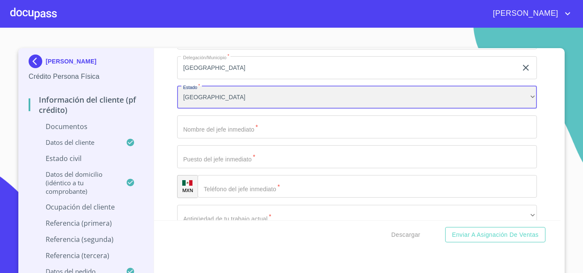
scroll to position [3297, 0]
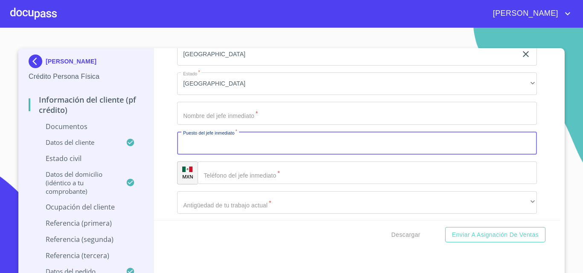
click at [218, 155] on input "Documento de identificación.   *" at bounding box center [357, 143] width 360 height 23
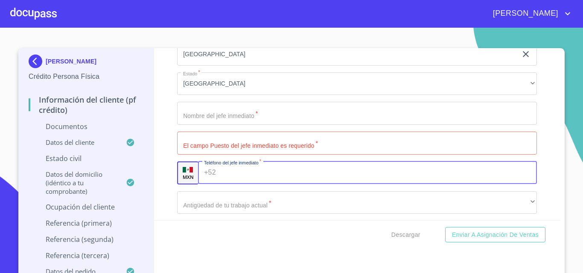
click at [223, 183] on input "Documento de identificación.   *" at bounding box center [378, 173] width 318 height 23
paste input "[PHONE_NUMBER]"
type input "[PHONE_NUMBER]"
click at [248, 155] on input "Documento de identificación.   *" at bounding box center [357, 143] width 360 height 23
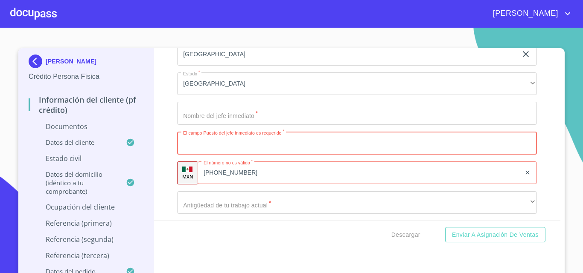
paste input "33 3624 0937"
type input "33 3624 0937"
click at [247, 180] on input "[PHONE_NUMBER]" at bounding box center [358, 173] width 323 height 23
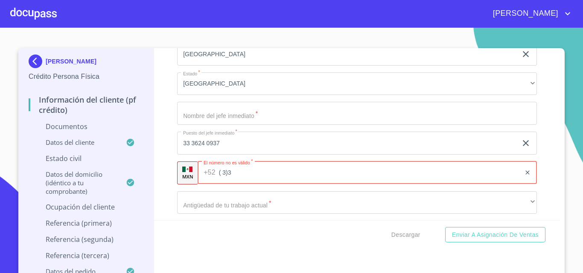
type input "3"
type input "[PHONE_NUMBER]"
click at [232, 154] on input "33 3624 0937" at bounding box center [347, 143] width 340 height 23
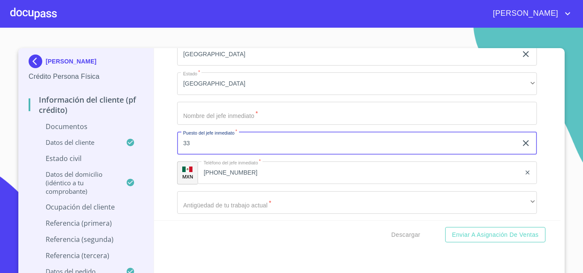
type input "3"
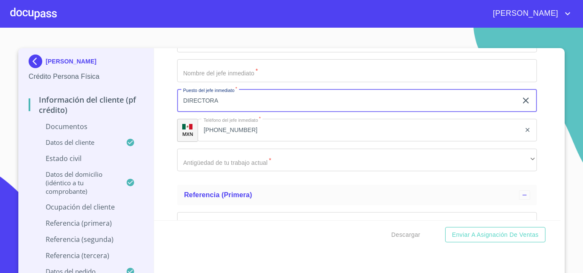
type input "DIRECTORA"
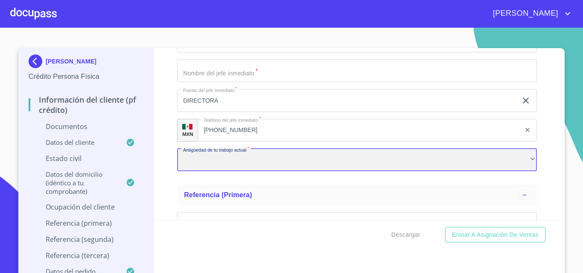
click at [234, 172] on div "​" at bounding box center [357, 160] width 360 height 23
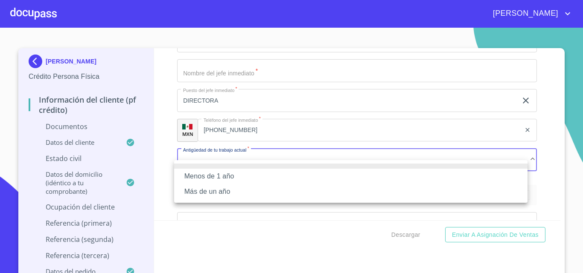
click at [215, 190] on li "Más de un año" at bounding box center [350, 191] width 353 height 15
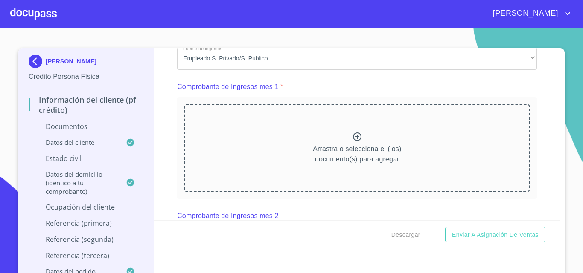
scroll to position [601, 0]
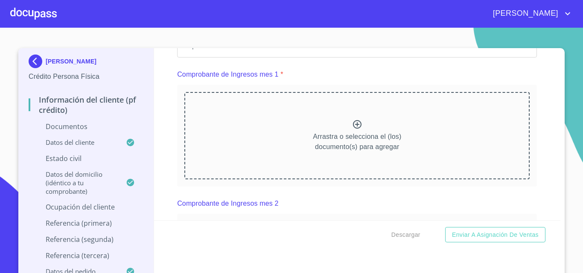
click at [356, 135] on div "Arrastra o selecciona el (los) documento(s) para agregar" at bounding box center [356, 135] width 345 height 87
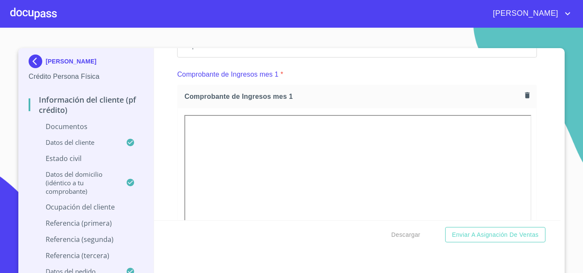
scroll to position [7, 0]
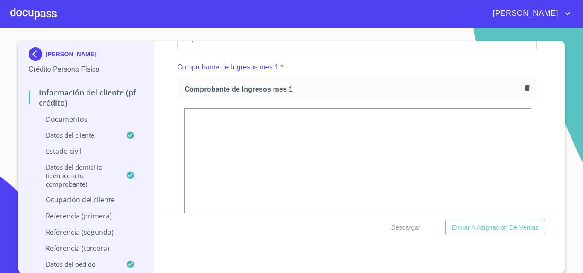
click at [539, 147] on div "Información del cliente (PF crédito) Documentos Documento de identificación.   …" at bounding box center [357, 127] width 406 height 172
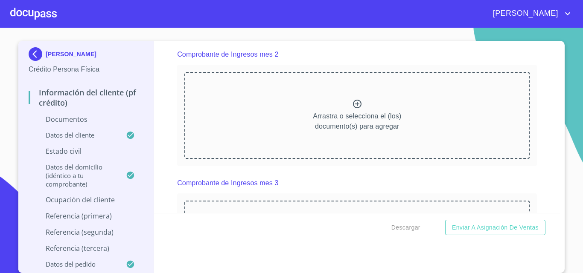
scroll to position [985, 0]
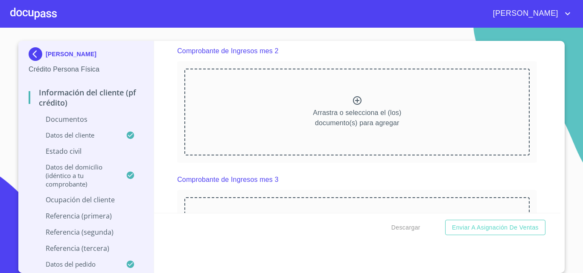
click at [352, 106] on icon at bounding box center [357, 101] width 10 height 10
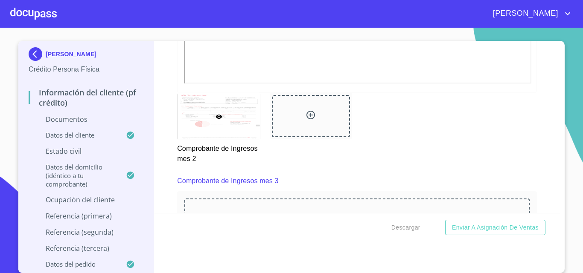
scroll to position [1396, 0]
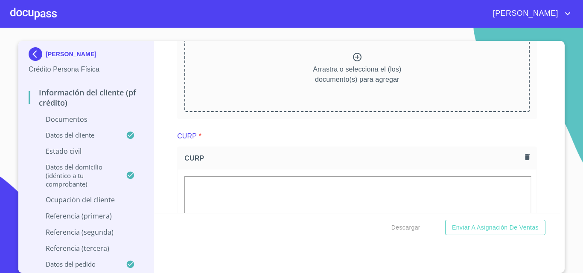
click at [352, 62] on icon at bounding box center [357, 57] width 10 height 10
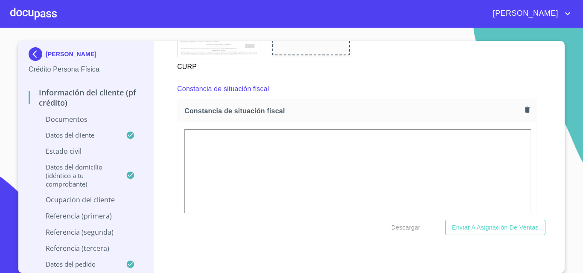
scroll to position [2036, 0]
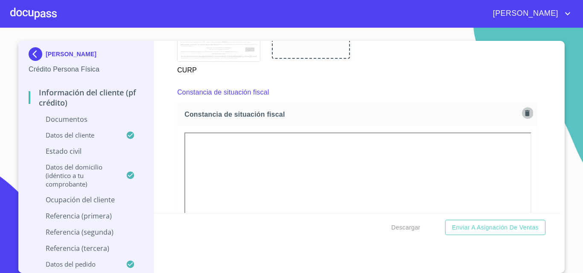
click at [525, 116] on icon "button" at bounding box center [527, 113] width 5 height 6
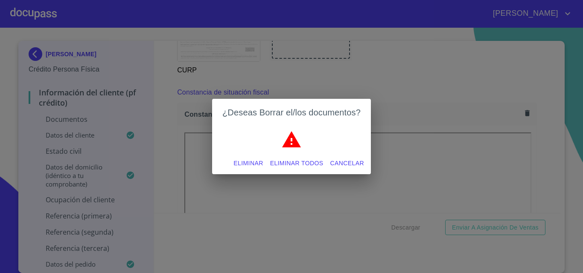
click at [242, 161] on span "Eliminar" at bounding box center [247, 163] width 29 height 11
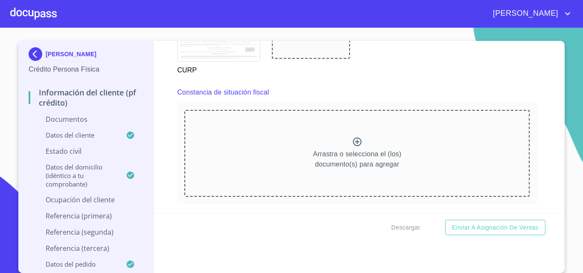
click at [352, 147] on icon at bounding box center [357, 142] width 10 height 10
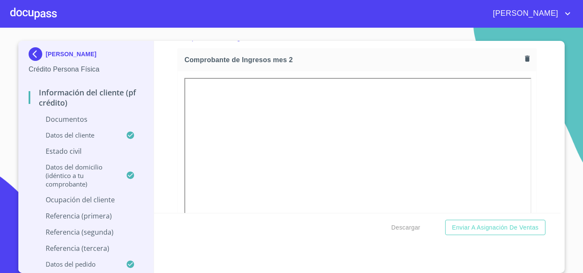
scroll to position [0, 0]
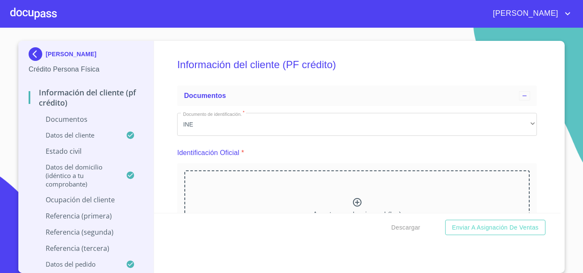
click at [352, 202] on icon at bounding box center [357, 202] width 10 height 10
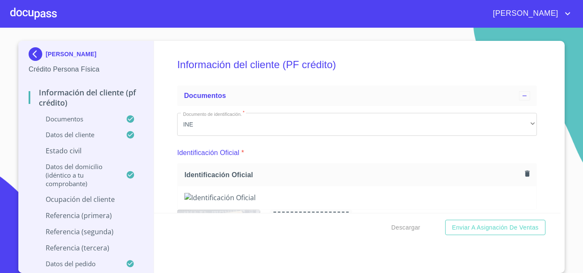
click at [536, 130] on div "Información del cliente (PF crédito) Documentos Documento de identificación.   …" at bounding box center [357, 127] width 406 height 172
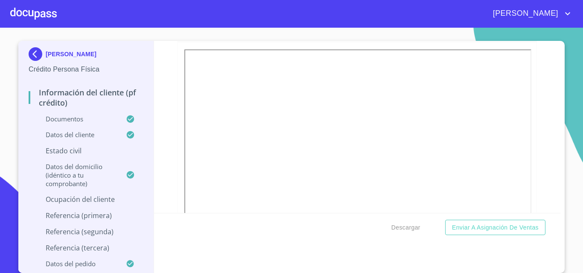
scroll to position [299, 0]
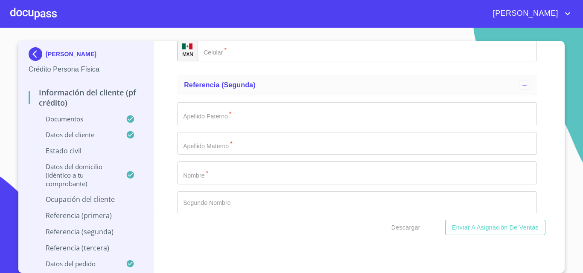
scroll to position [4393, 0]
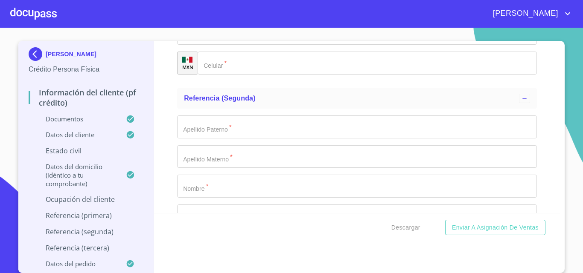
type input "[PHONE_NUMBER]"
click at [536, 110] on div "Información del cliente (PF crédito) Documentos Documento de identificación.   …" at bounding box center [357, 127] width 406 height 172
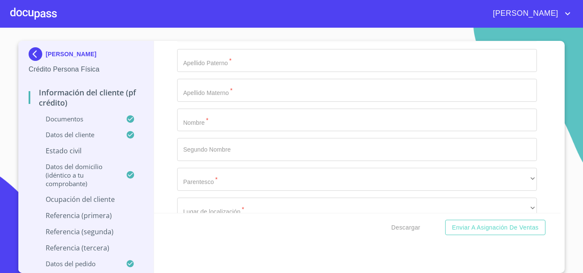
scroll to position [4214, 0]
click at [571, 12] on icon "account of current user" at bounding box center [567, 14] width 10 height 10
click at [561, 18] on li "Salir" at bounding box center [559, 17] width 28 height 15
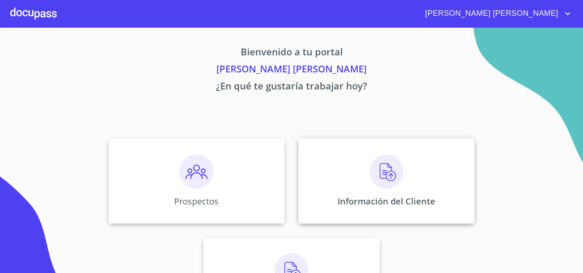
click at [376, 186] on img at bounding box center [386, 172] width 34 height 34
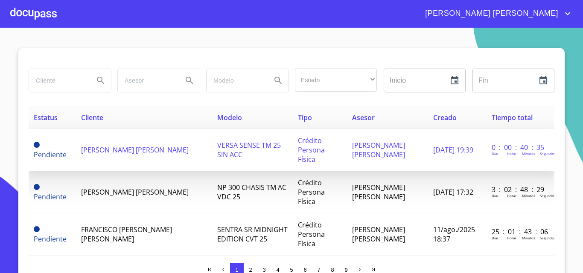
click at [153, 154] on span "[PERSON_NAME]" at bounding box center [134, 149] width 107 height 9
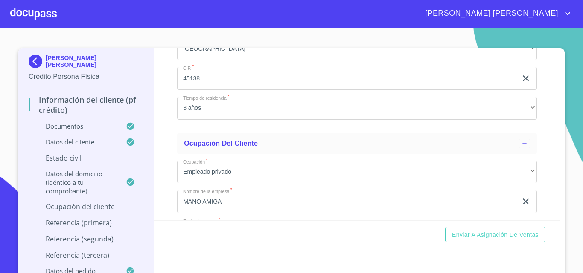
scroll to position [3502, 0]
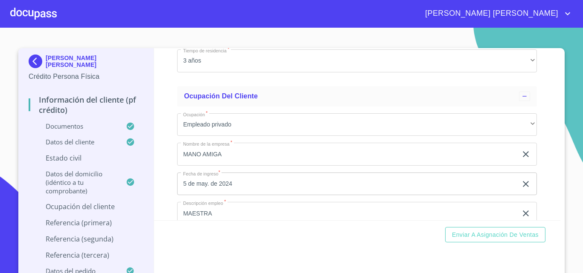
type input "a"
type input "ALEJANDRO"
type input "R"
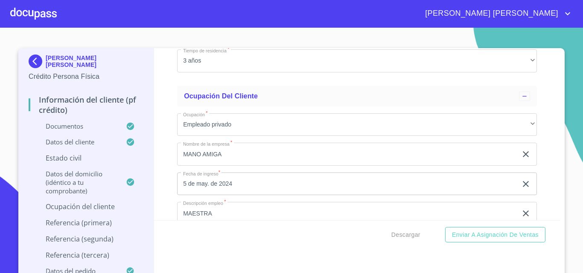
type input "AGUILERA"
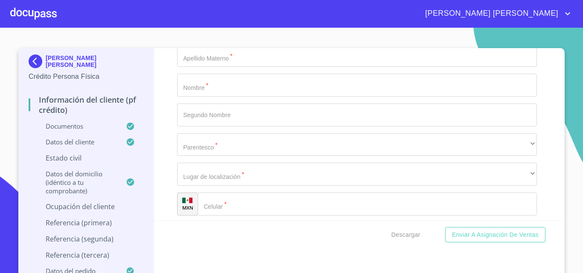
scroll to position [4575, 0]
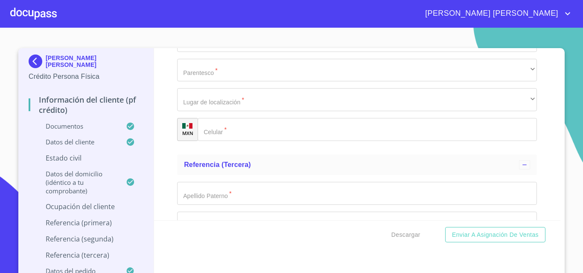
type input "[PERSON_NAME]"
click at [556, 14] on span "[PERSON_NAME]" at bounding box center [490, 14] width 144 height 14
click at [557, 14] on li "Salir" at bounding box center [559, 17] width 28 height 15
